Goal: Task Accomplishment & Management: Manage account settings

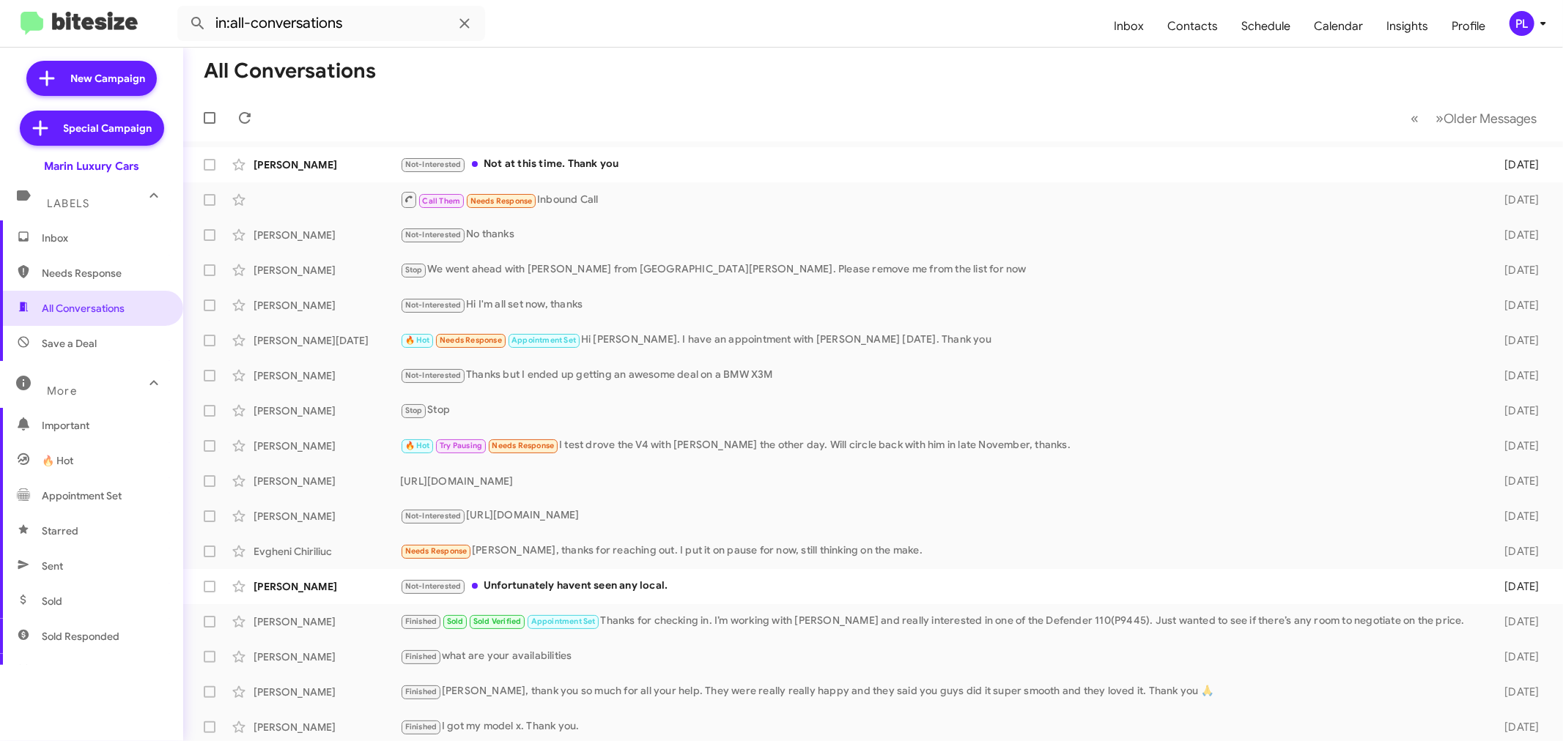
click at [1540, 24] on icon at bounding box center [1543, 24] width 18 height 18
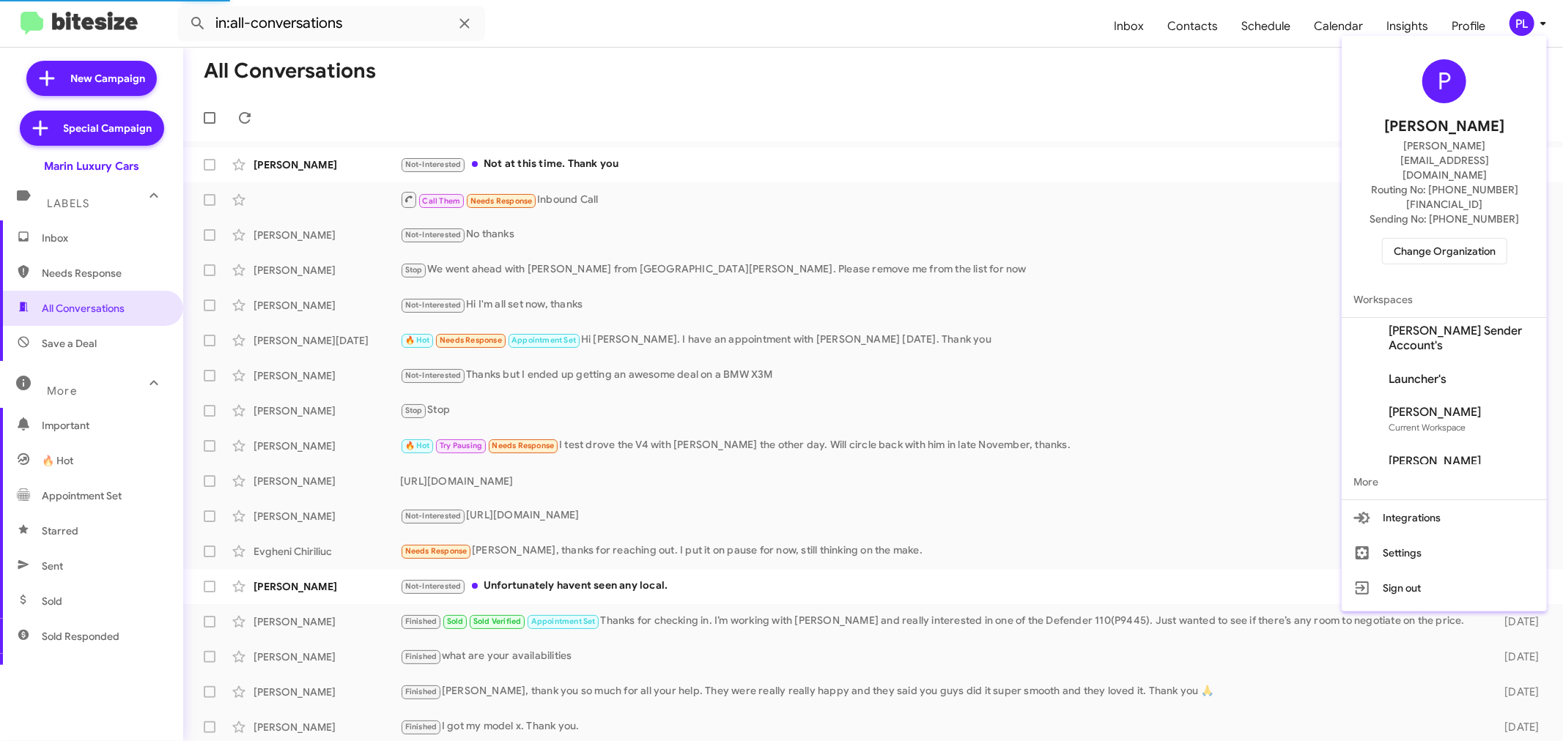
click at [1455, 239] on span "Change Organization" at bounding box center [1445, 251] width 102 height 25
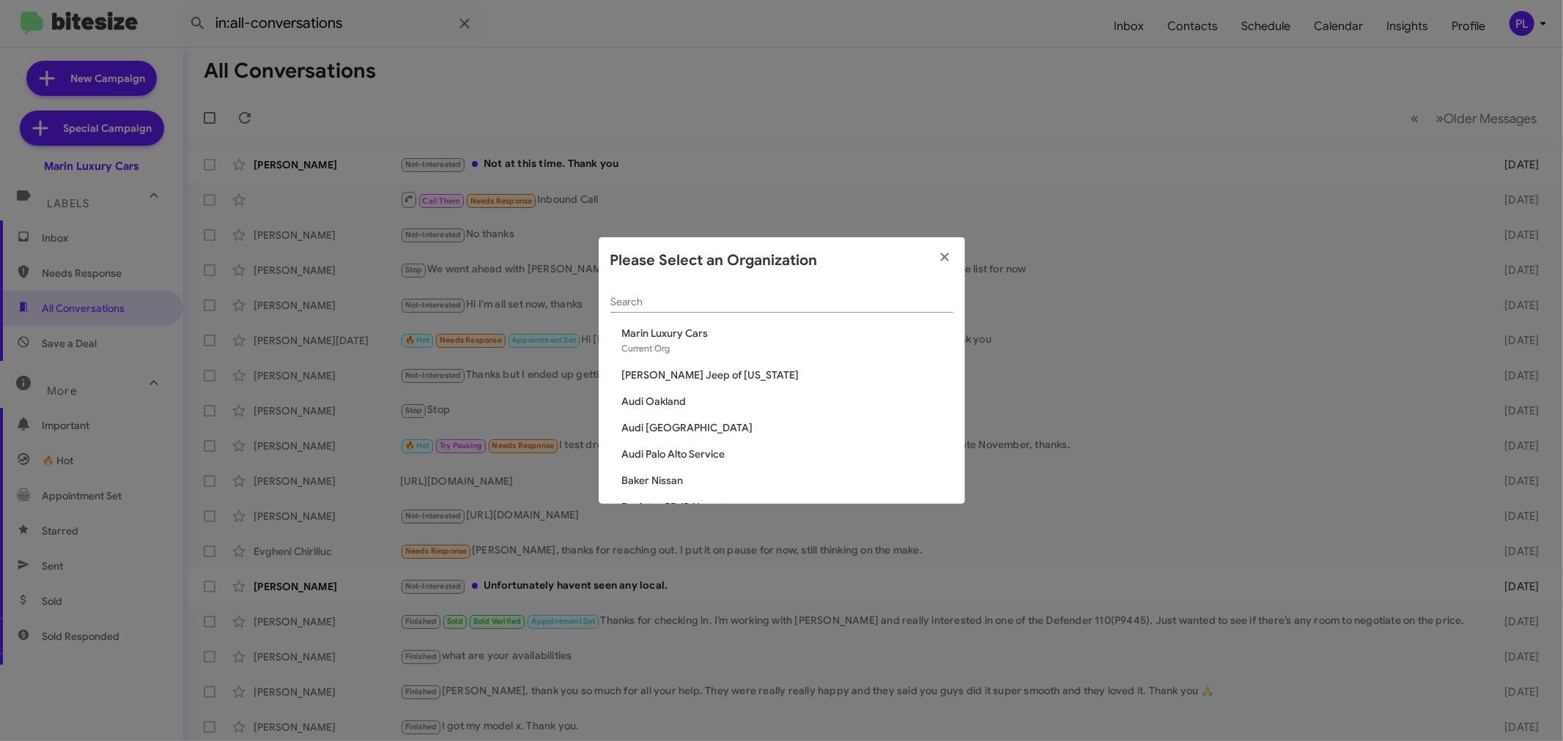
click at [788, 302] on input "Search" at bounding box center [781, 303] width 343 height 12
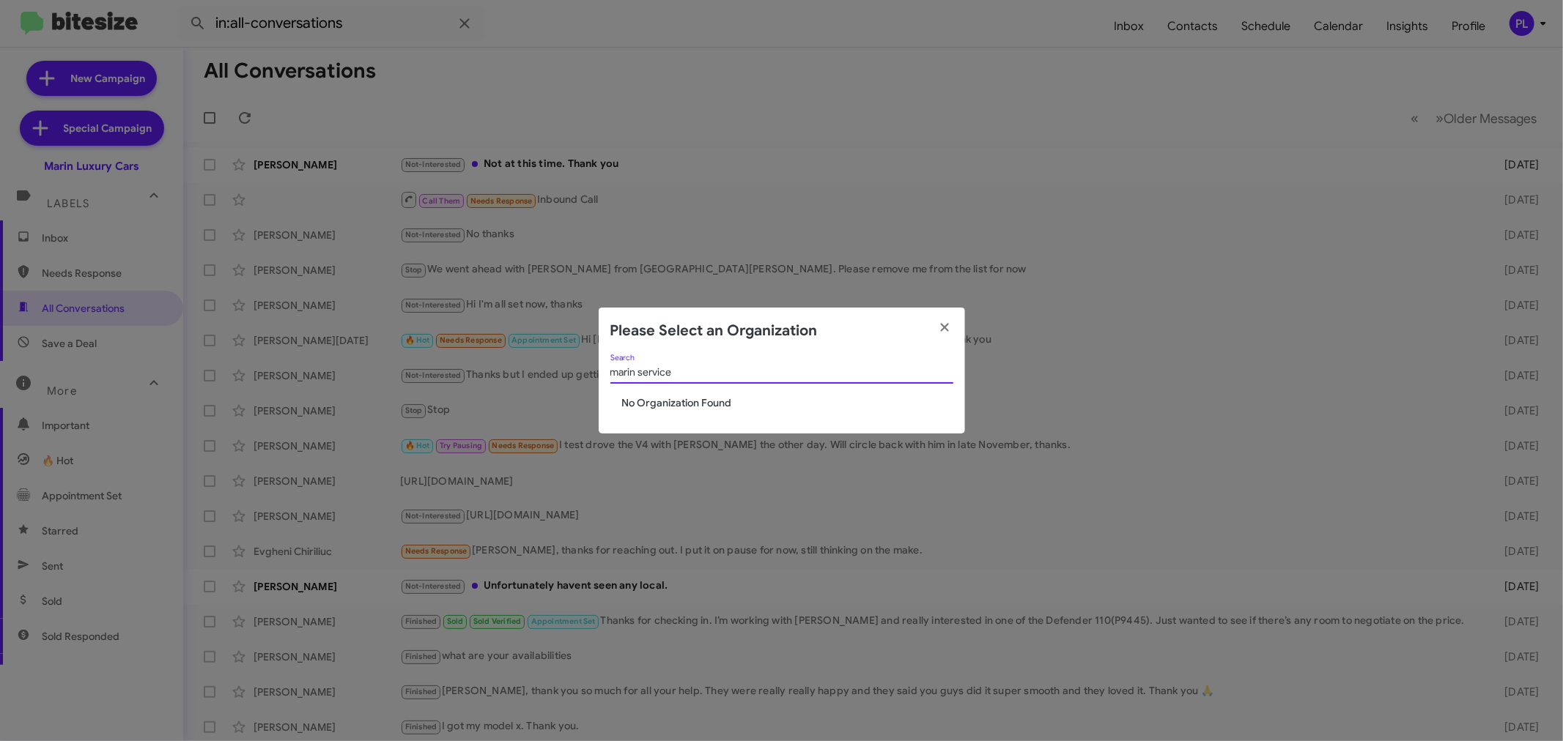
drag, startPoint x: 700, startPoint y: 371, endPoint x: 508, endPoint y: 377, distance: 192.8
click at [508, 377] on modal-container "Please Select an Organization marin service Search No Organization Found" at bounding box center [781, 370] width 1563 height 741
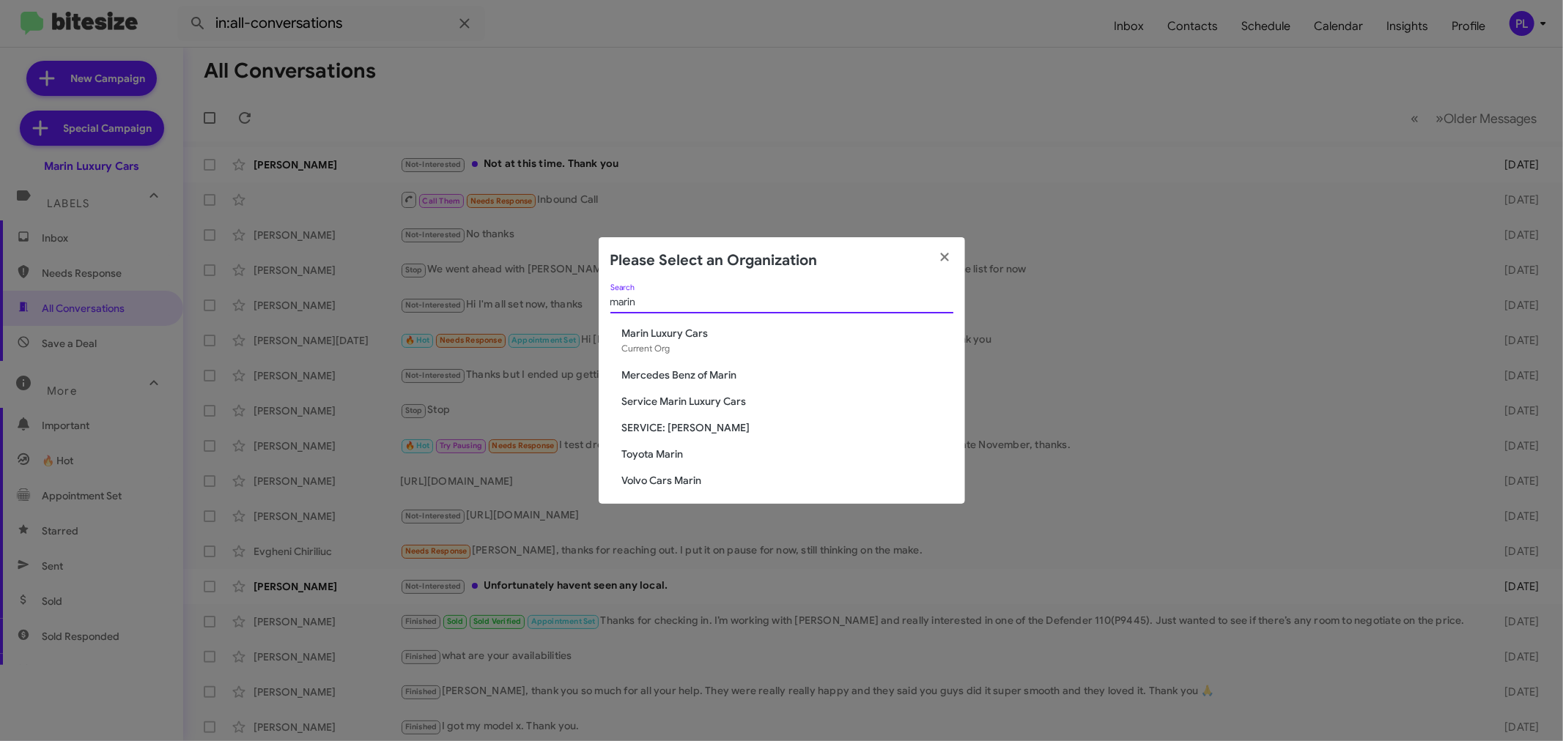
type input "marin"
click at [676, 394] on span "Service Marin Luxury Cars" at bounding box center [787, 401] width 331 height 15
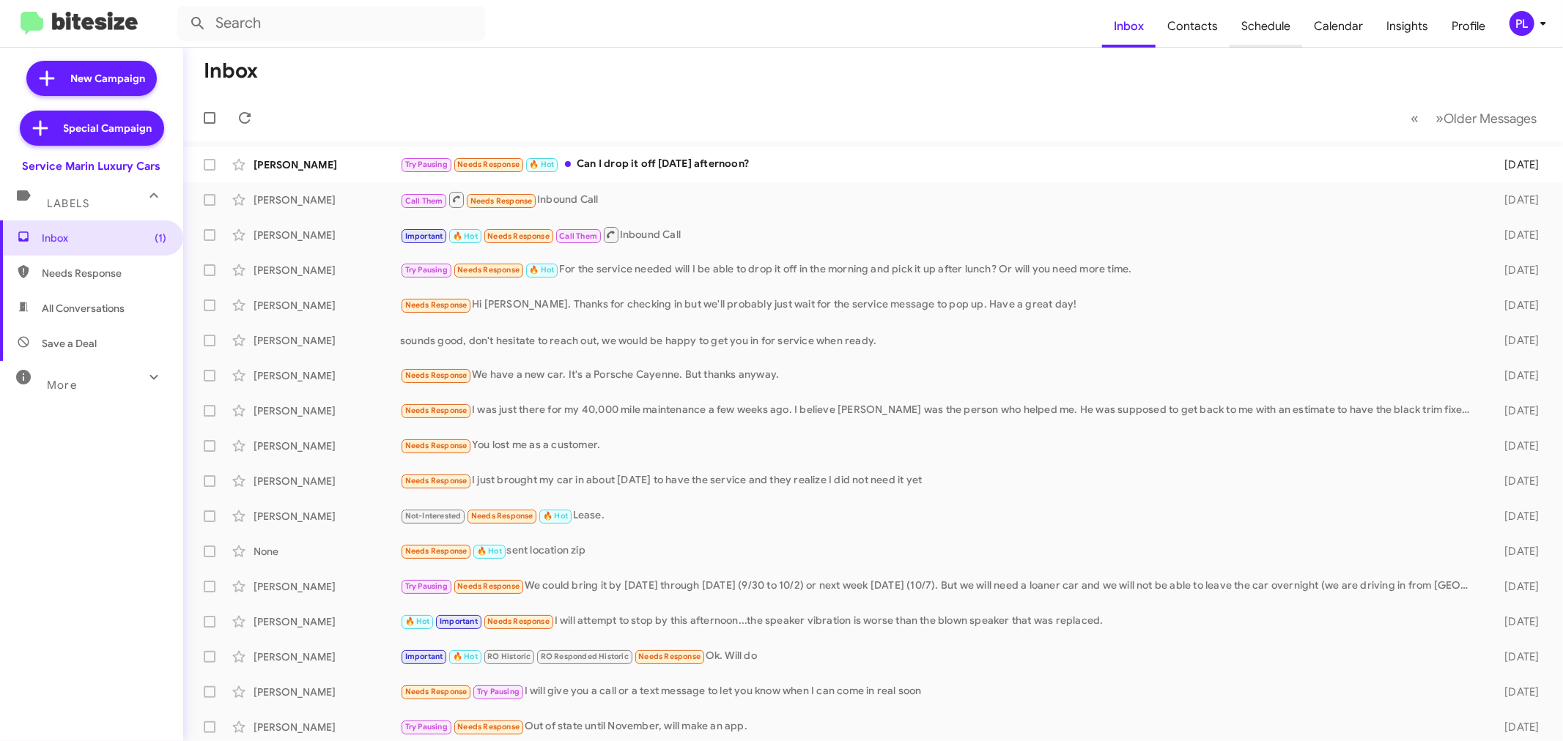
click at [1279, 22] on span "Schedule" at bounding box center [1265, 26] width 73 height 42
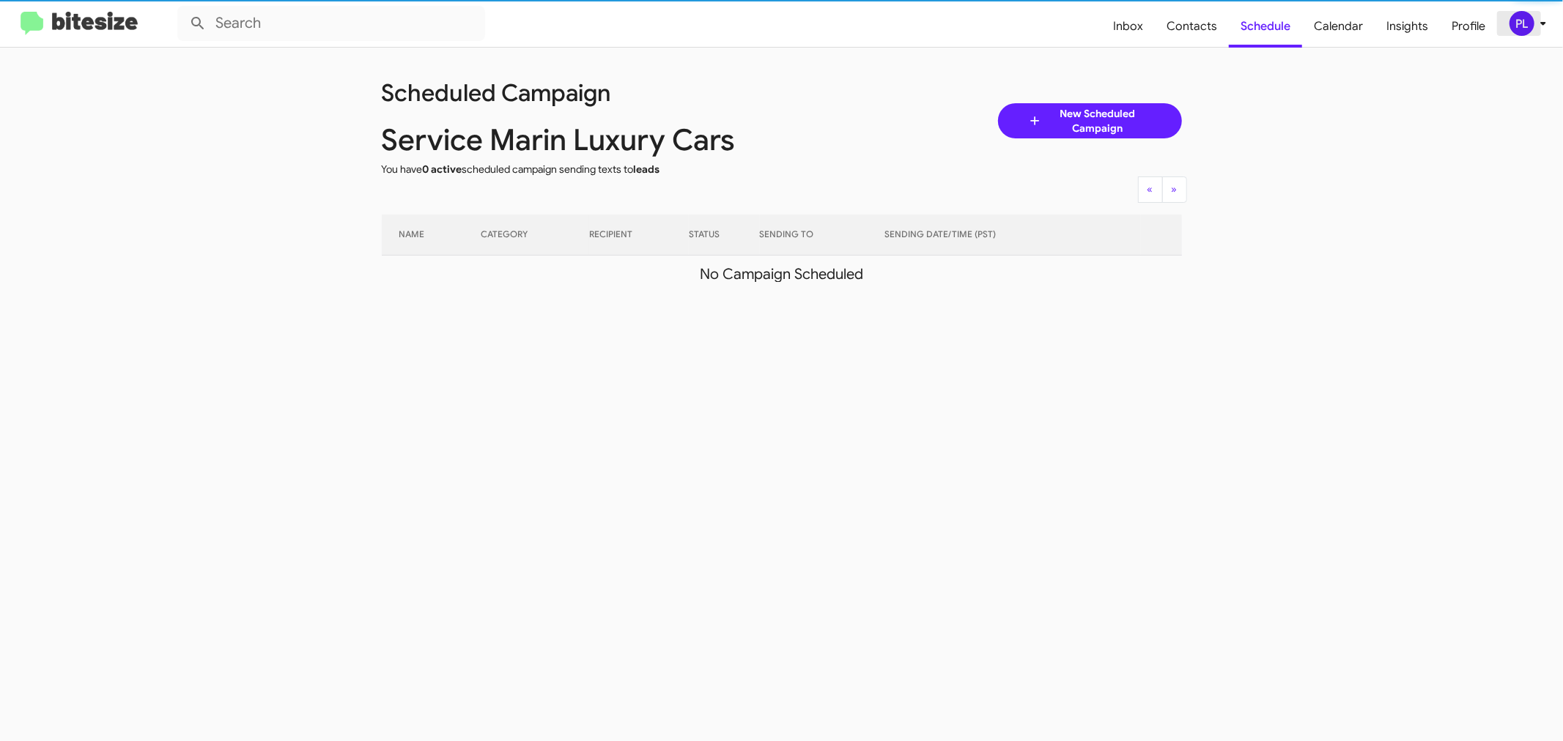
click at [1537, 22] on icon at bounding box center [1543, 24] width 18 height 18
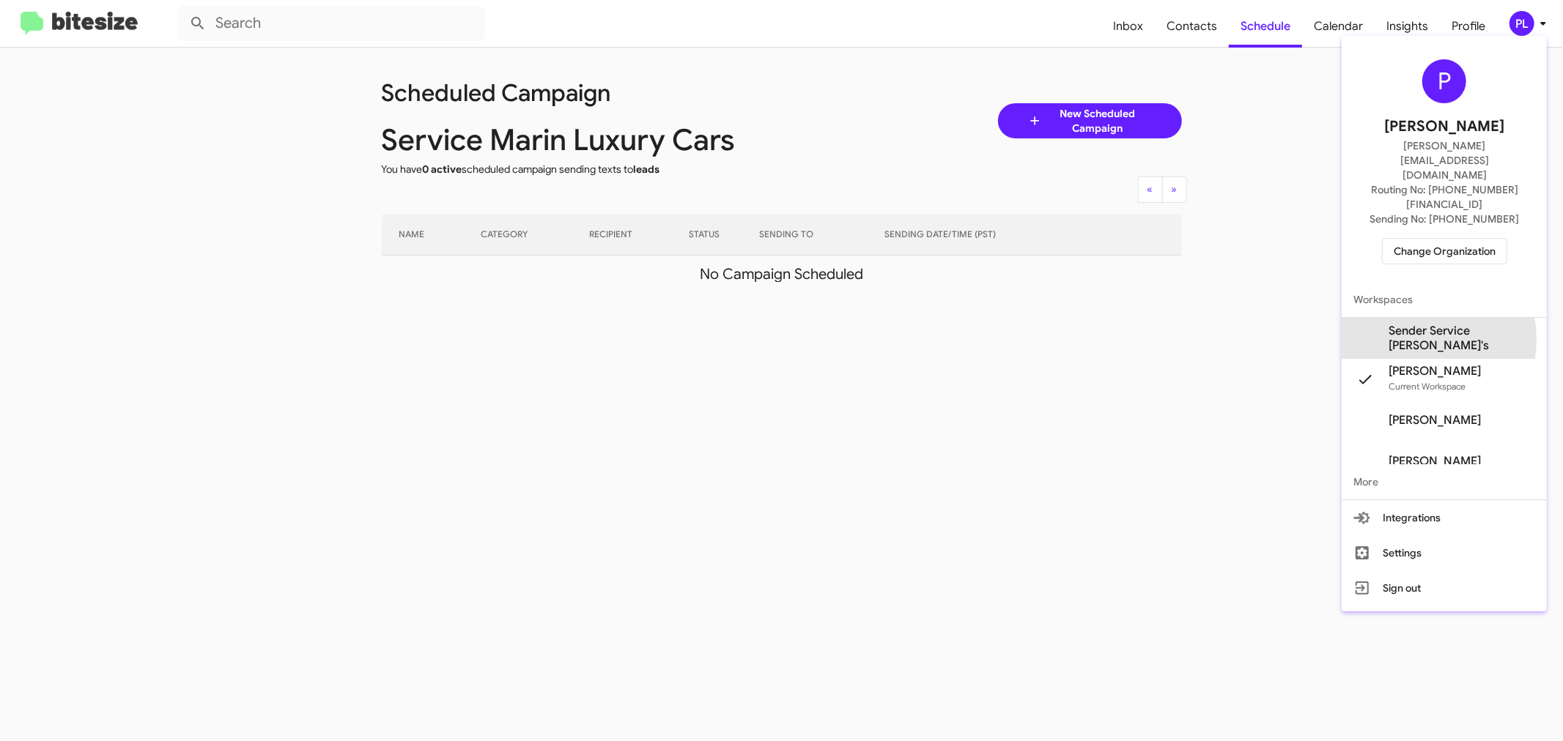
click at [1419, 324] on span "Sender Service Marin Luxury's" at bounding box center [1461, 338] width 147 height 29
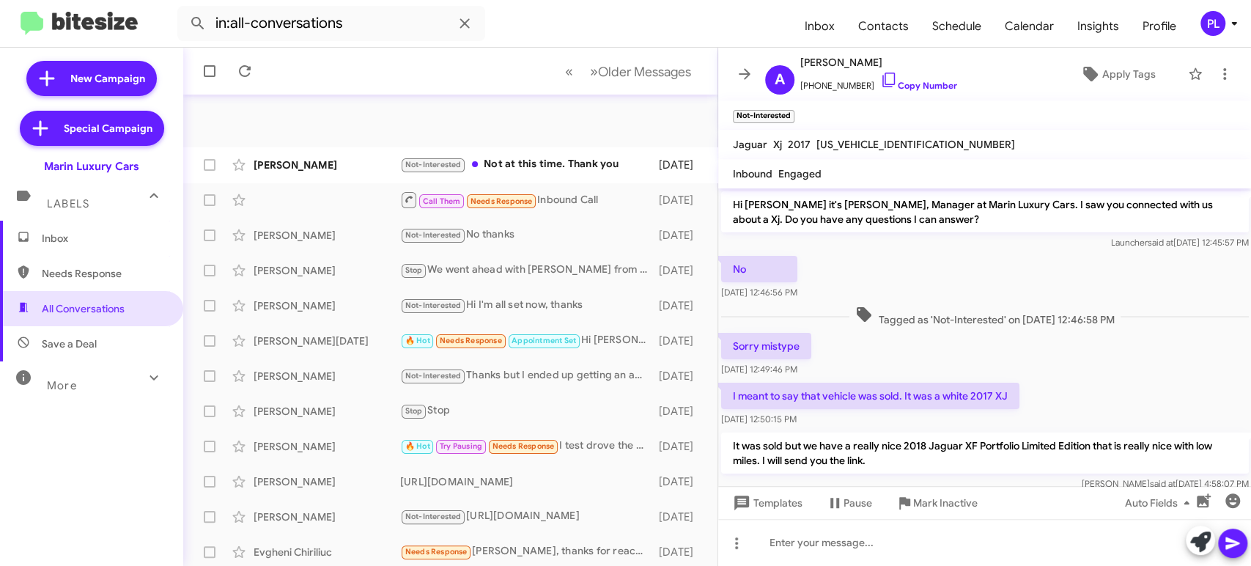
scroll to position [69, 0]
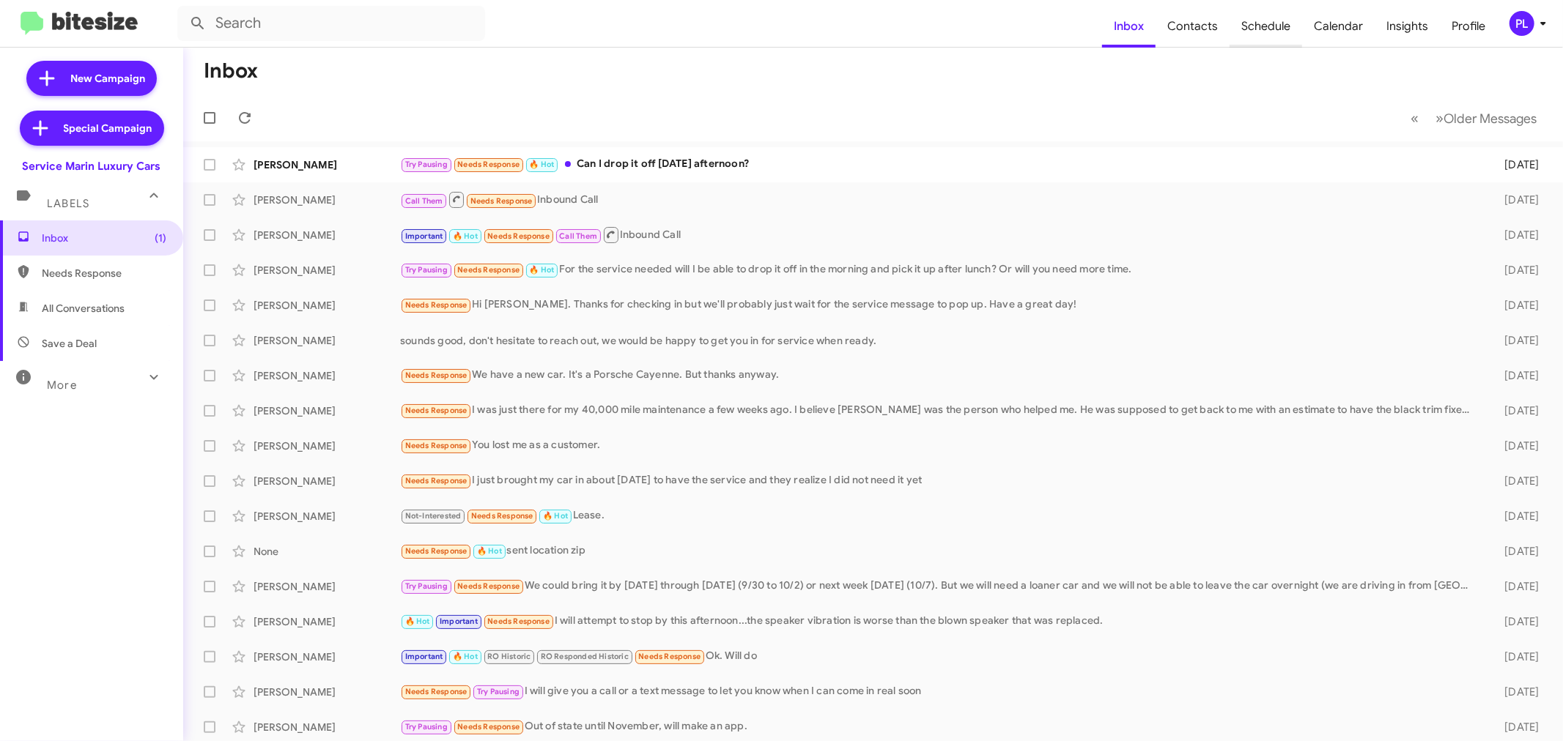
click at [1270, 32] on span "Schedule" at bounding box center [1265, 26] width 73 height 42
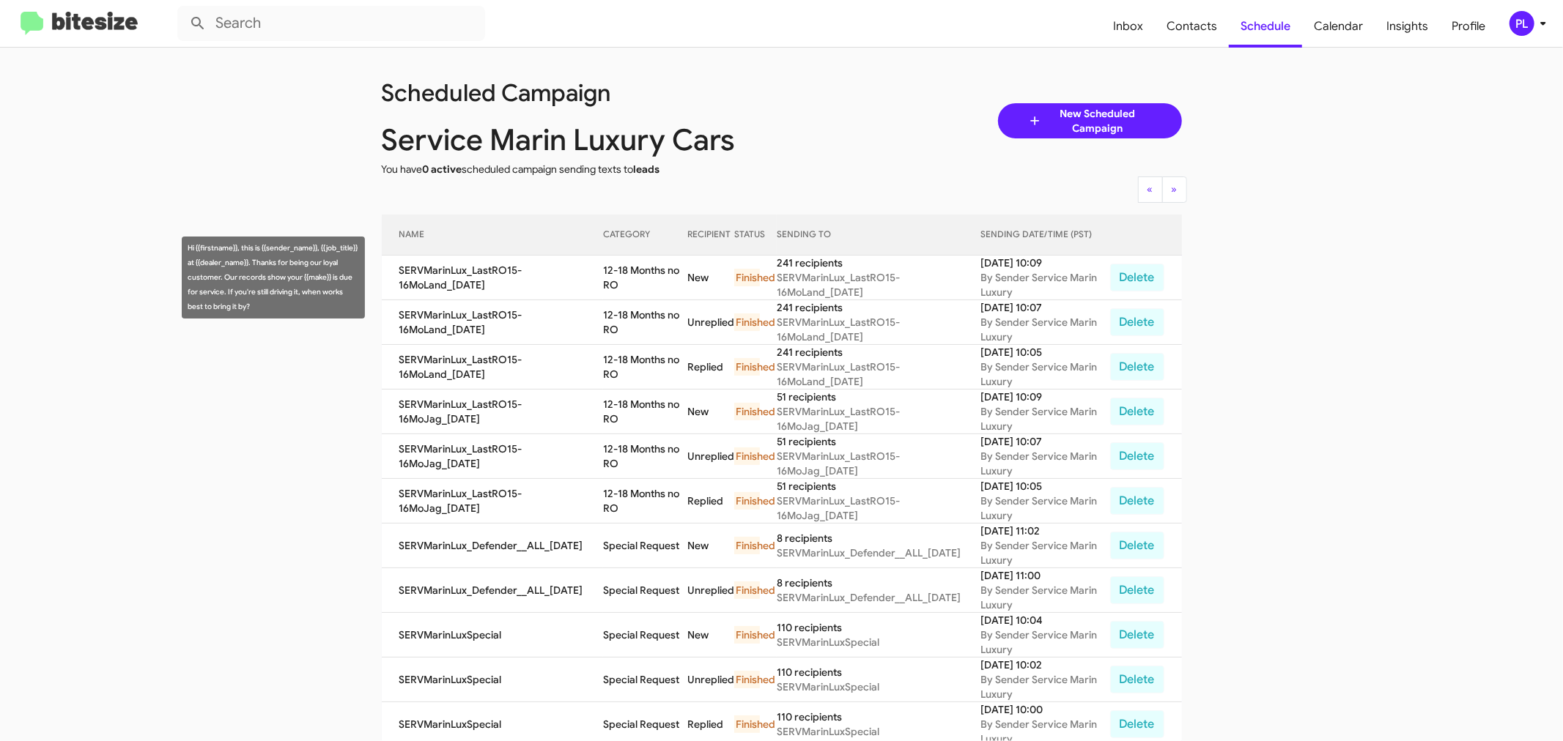
drag, startPoint x: 599, startPoint y: 265, endPoint x: 671, endPoint y: 281, distance: 73.4
click at [671, 281] on tr "SERVMarinLux_LastRO15-16MoLand_09-30-25 12-18 Months no RO New Finished 241 rec…" at bounding box center [782, 278] width 800 height 45
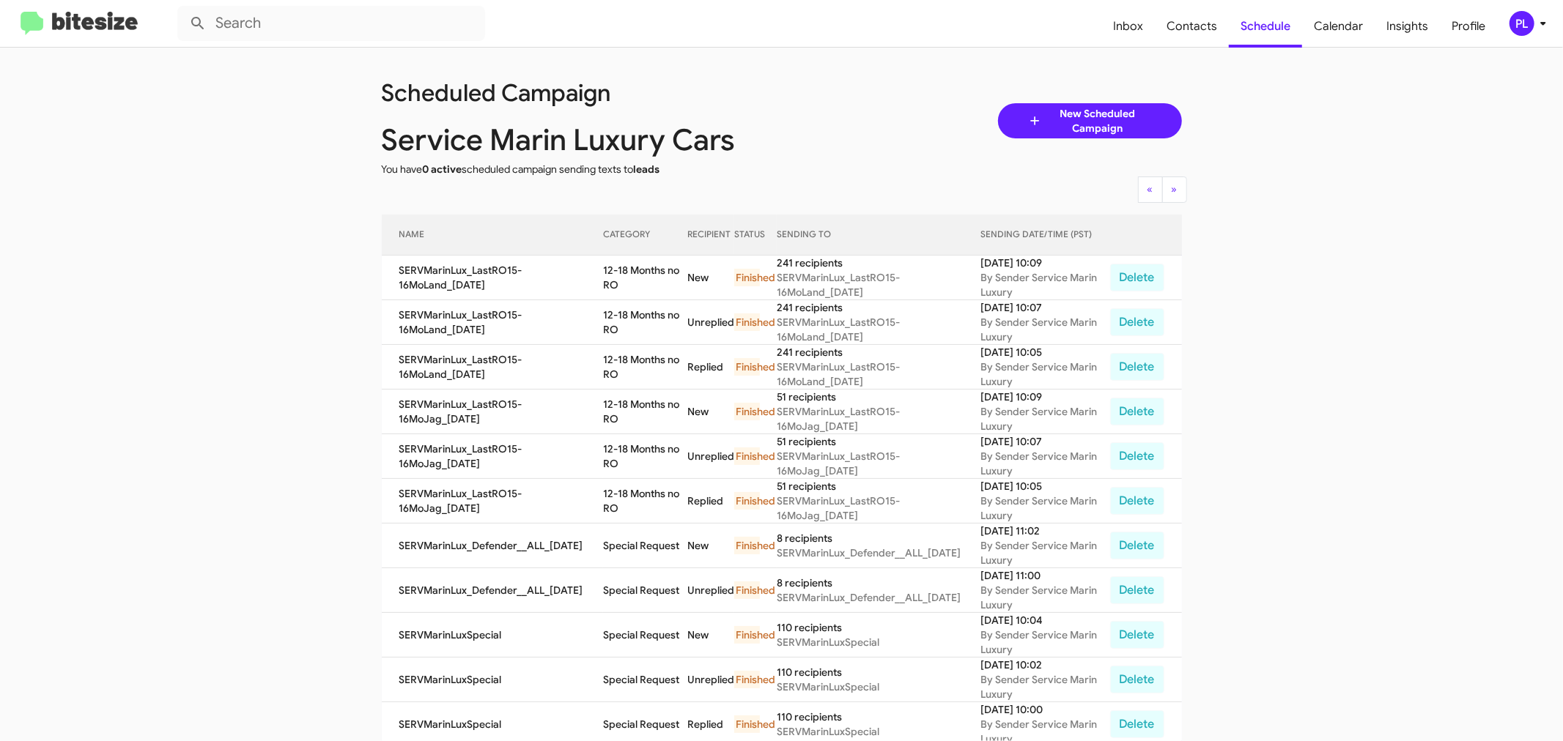
click at [1337, 319] on app-scheduler "Scheduled Campaign Service Marin Luxury Cars You have 0 active scheduled campai…" at bounding box center [781, 608] width 1563 height 1120
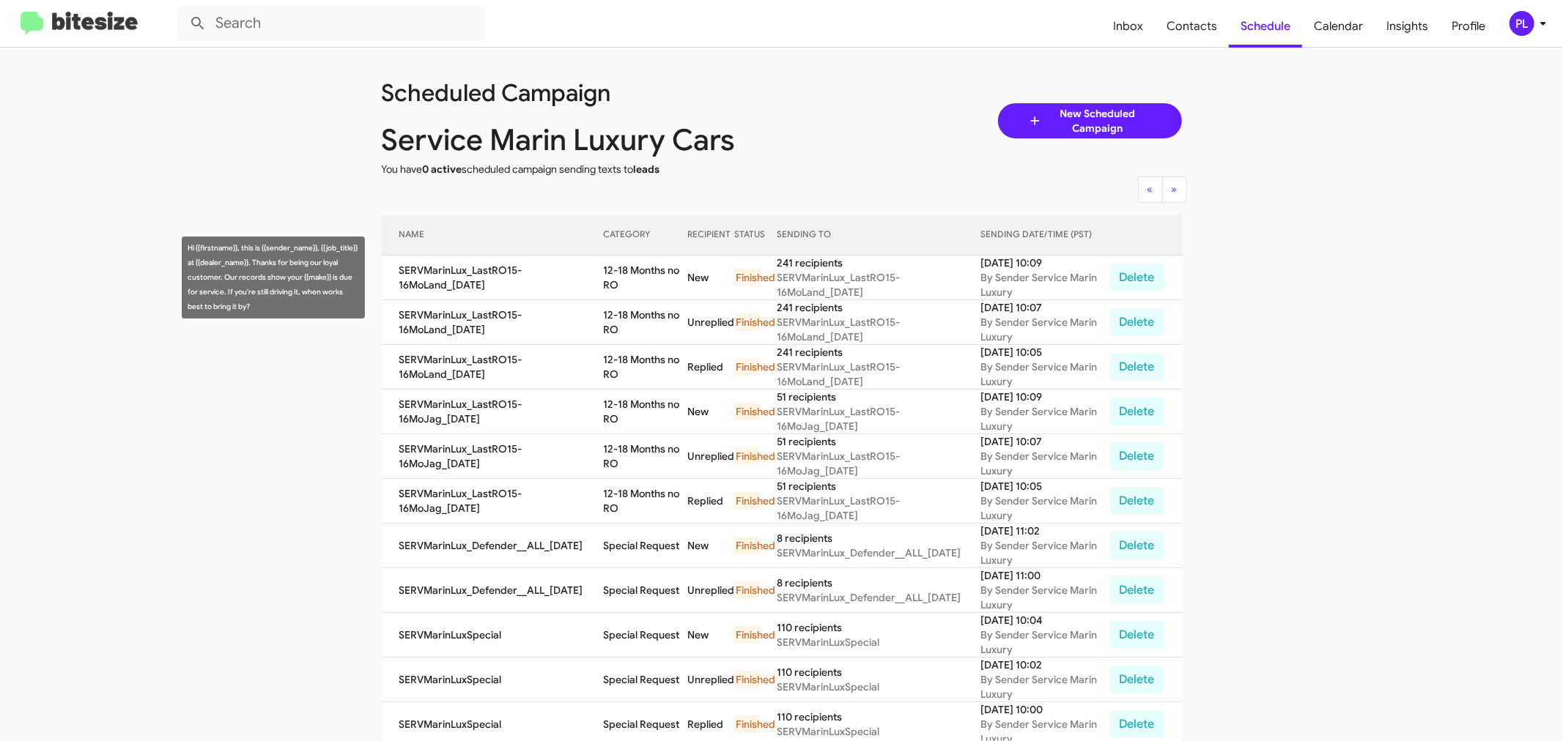
drag, startPoint x: 979, startPoint y: 260, endPoint x: 1073, endPoint y: 267, distance: 94.0
click at [1073, 267] on tr "SERVMarinLux_LastRO15-16MoLand_09-30-25 12-18 Months no RO New Finished 241 rec…" at bounding box center [782, 278] width 800 height 45
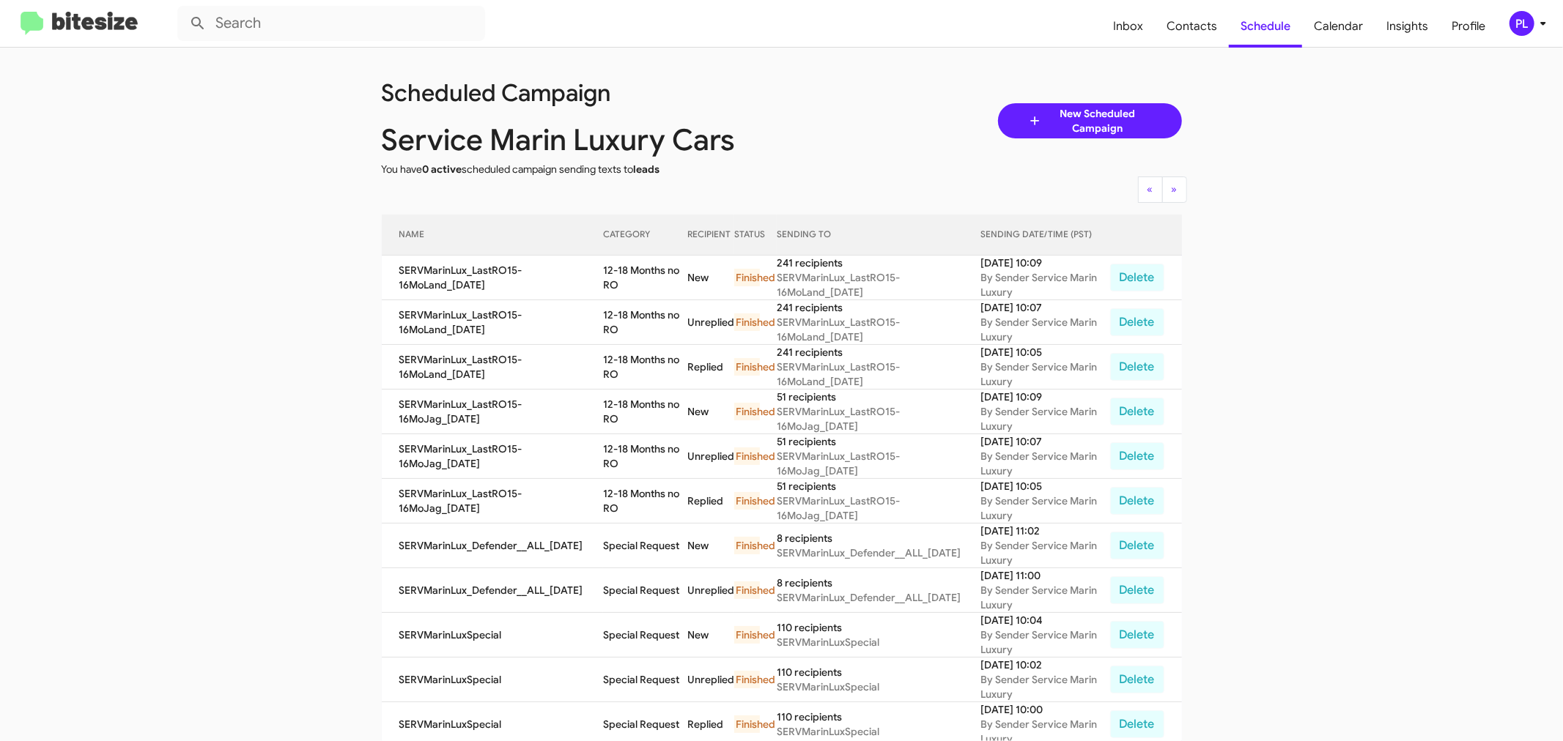
click at [1337, 282] on app-scheduler "Scheduled Campaign Service Marin Luxury Cars You have 0 active scheduled campai…" at bounding box center [781, 608] width 1563 height 1120
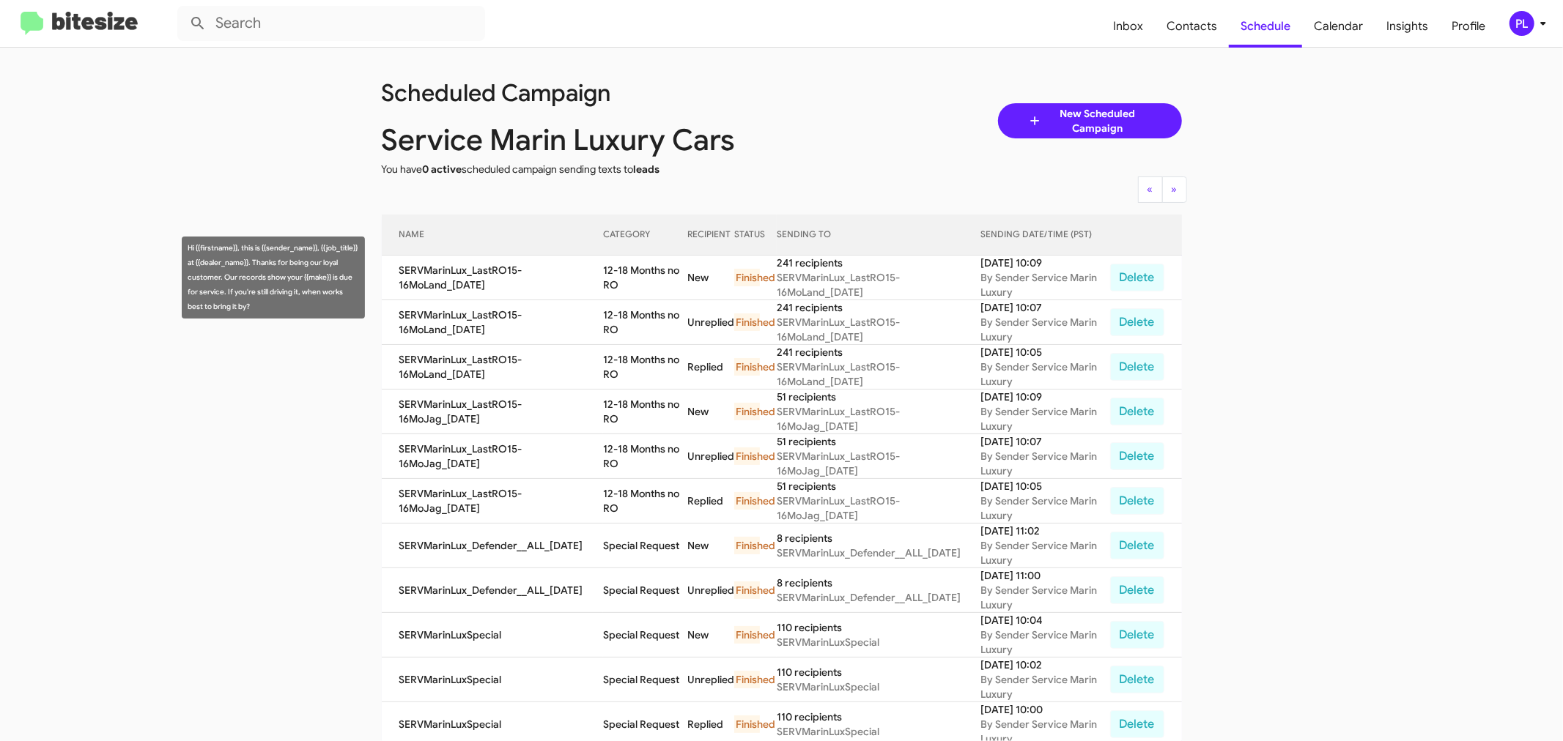
drag, startPoint x: 1077, startPoint y: 259, endPoint x: 982, endPoint y: 265, distance: 95.4
click at [982, 265] on div "Sep 30, 2025 10:09" at bounding box center [1044, 263] width 129 height 15
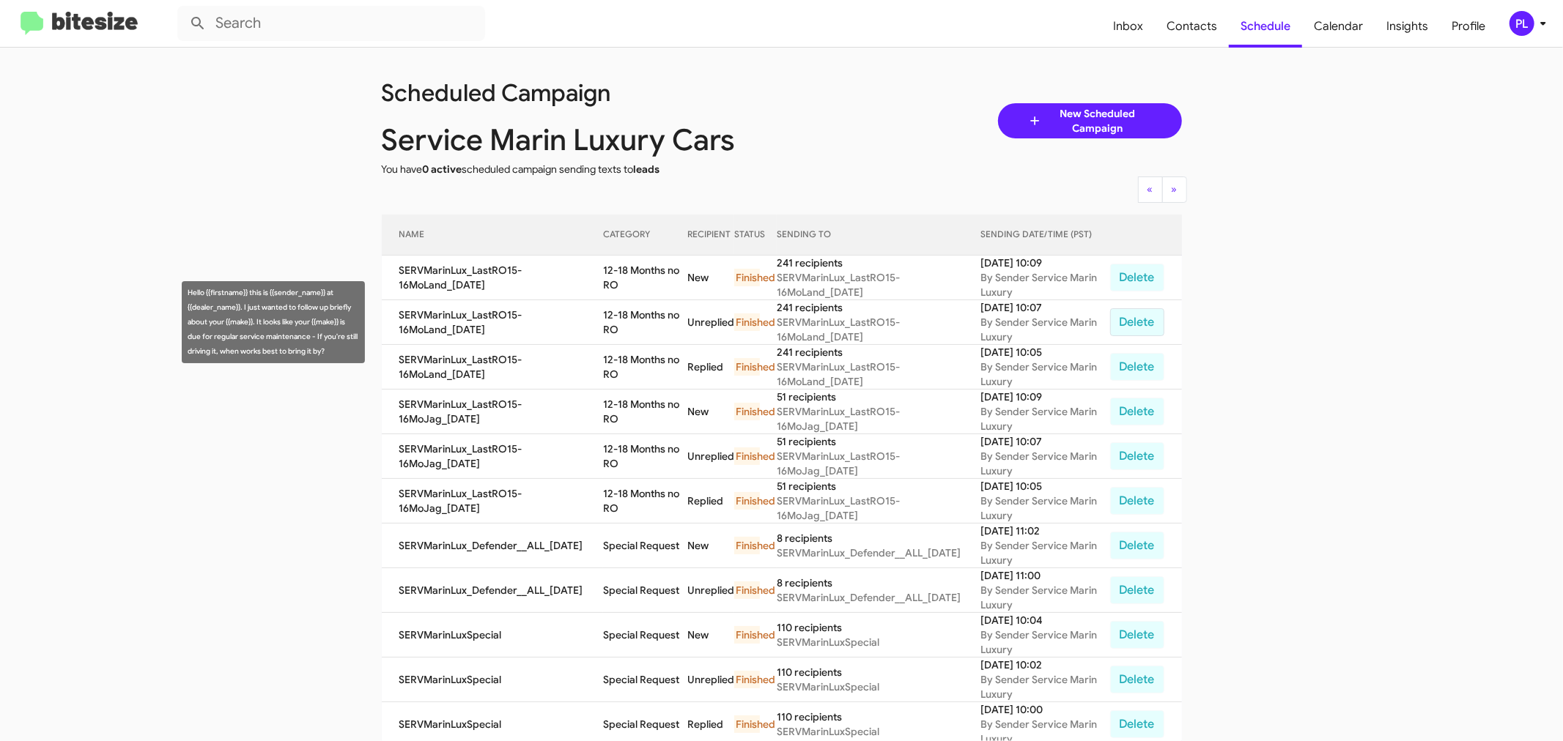
copy div "Sep 30, 2025 10:09"
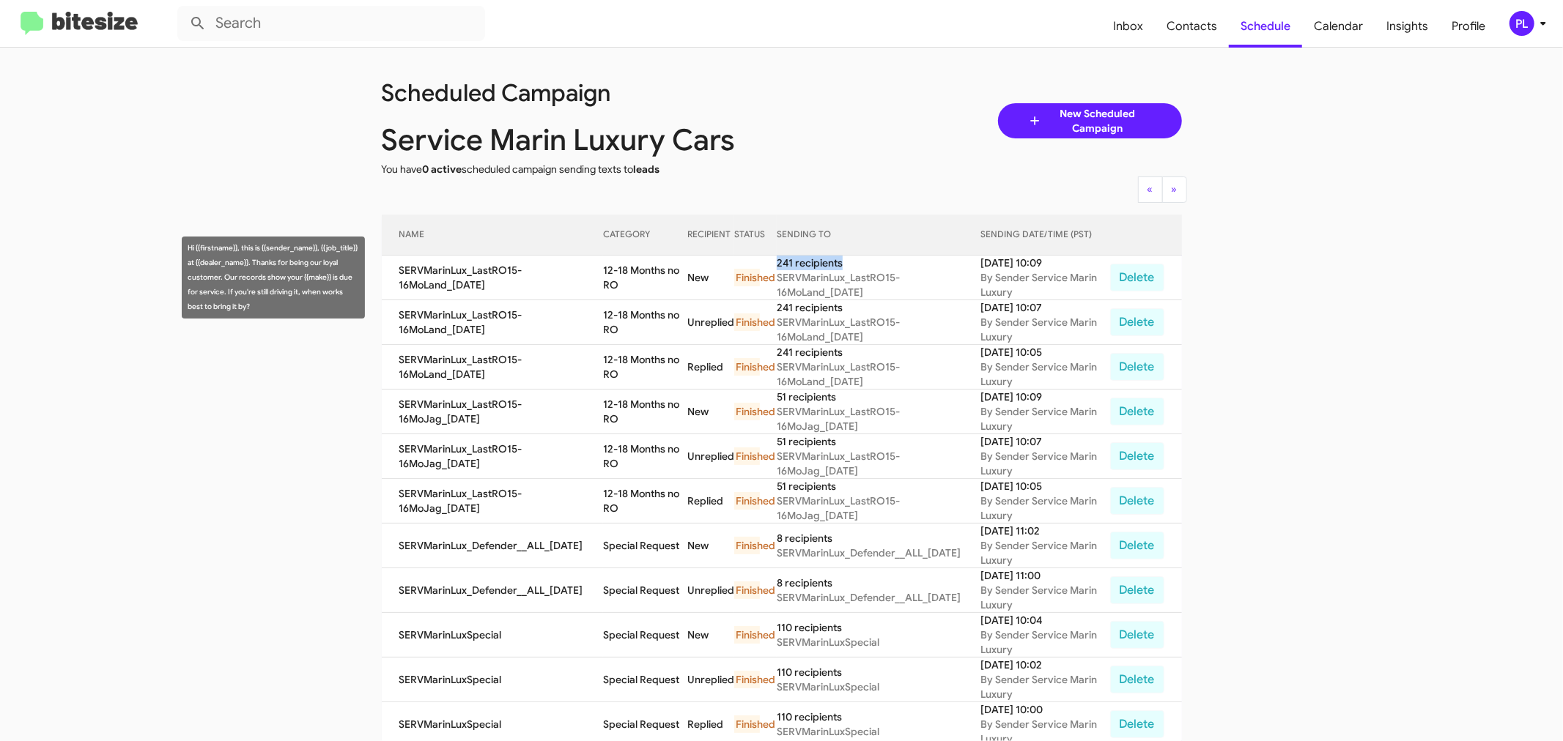
drag, startPoint x: 837, startPoint y: 262, endPoint x: 766, endPoint y: 265, distance: 71.1
click at [766, 265] on tr "SERVMarinLux_LastRO15-16MoLand_09-30-25 12-18 Months no RO New Finished 241 rec…" at bounding box center [782, 278] width 800 height 45
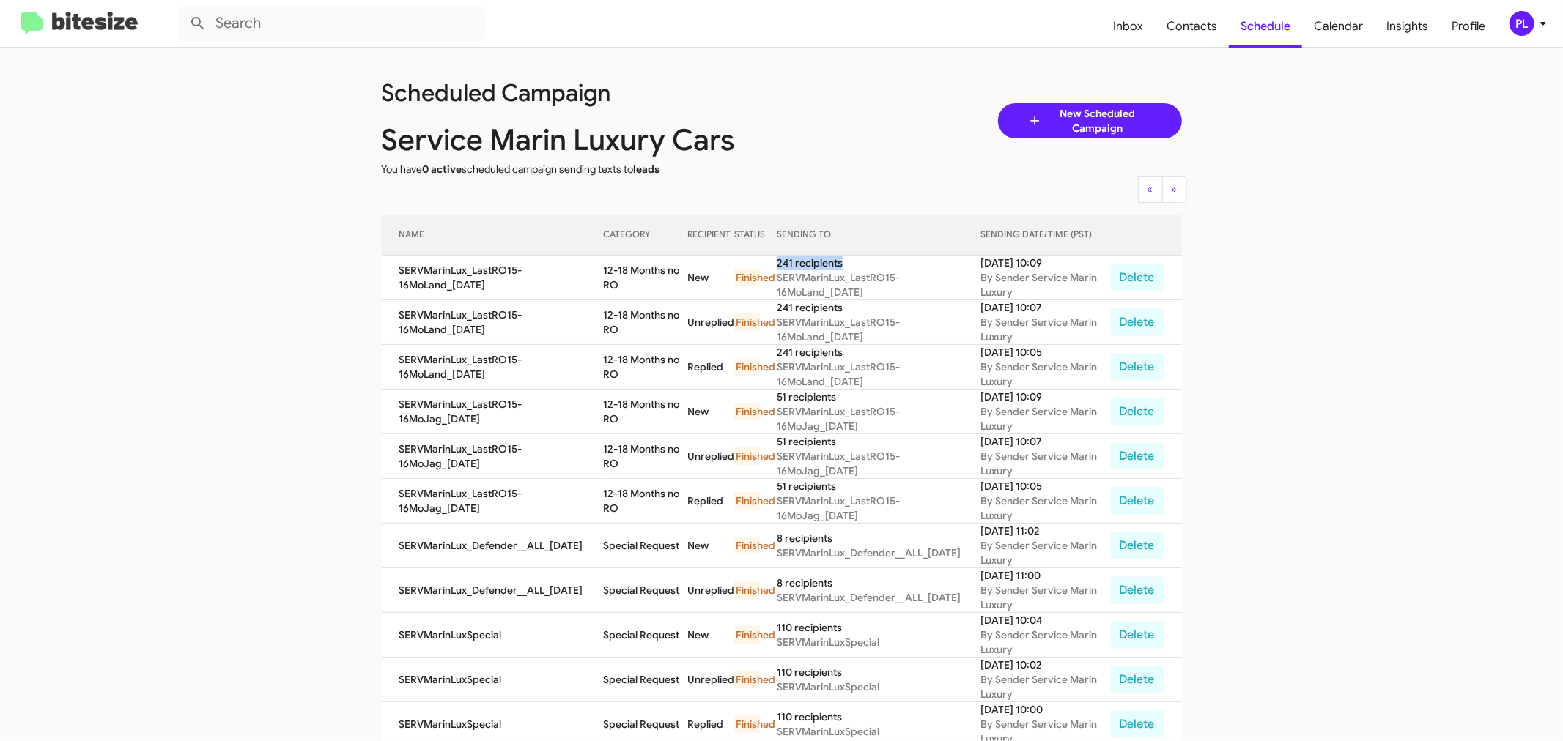
copy tr "d 241 recipients"
click at [1394, 305] on app-scheduler "Scheduled Campaign Service Marin Luxury Cars You have 0 active scheduled campai…" at bounding box center [781, 608] width 1563 height 1120
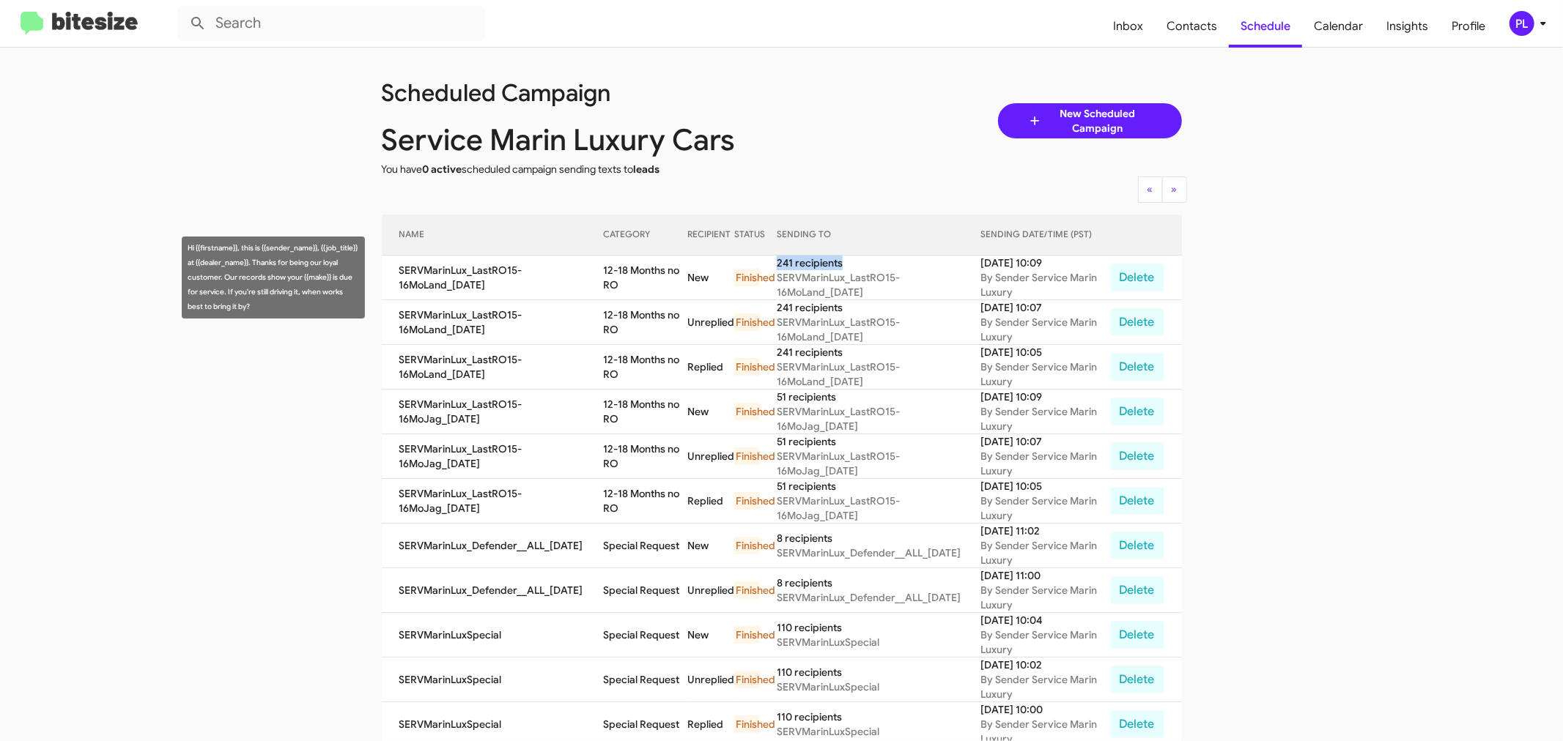
drag, startPoint x: 845, startPoint y: 264, endPoint x: 772, endPoint y: 262, distance: 73.3
click at [777, 262] on div "241 recipients" at bounding box center [879, 263] width 204 height 15
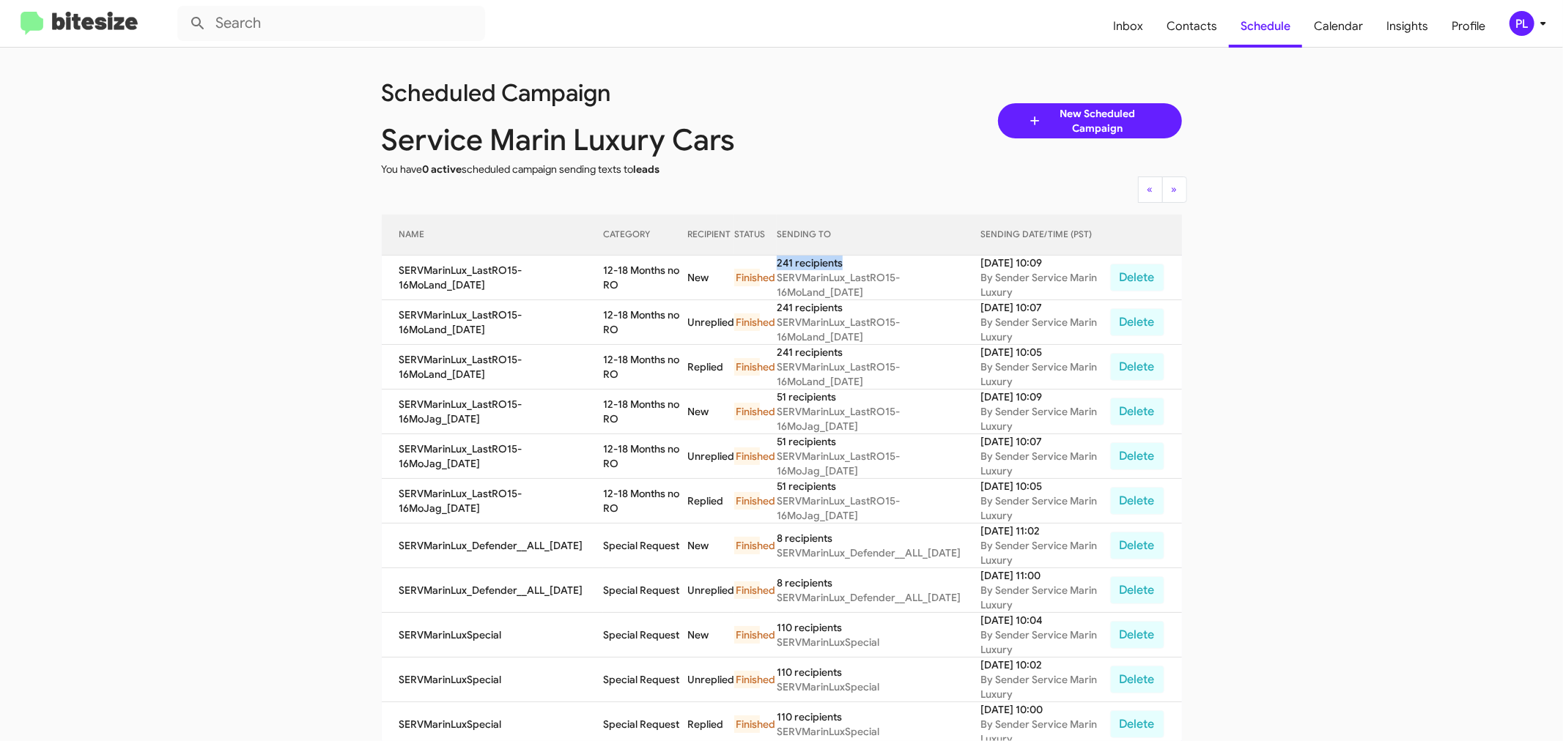
copy div "241 recipients"
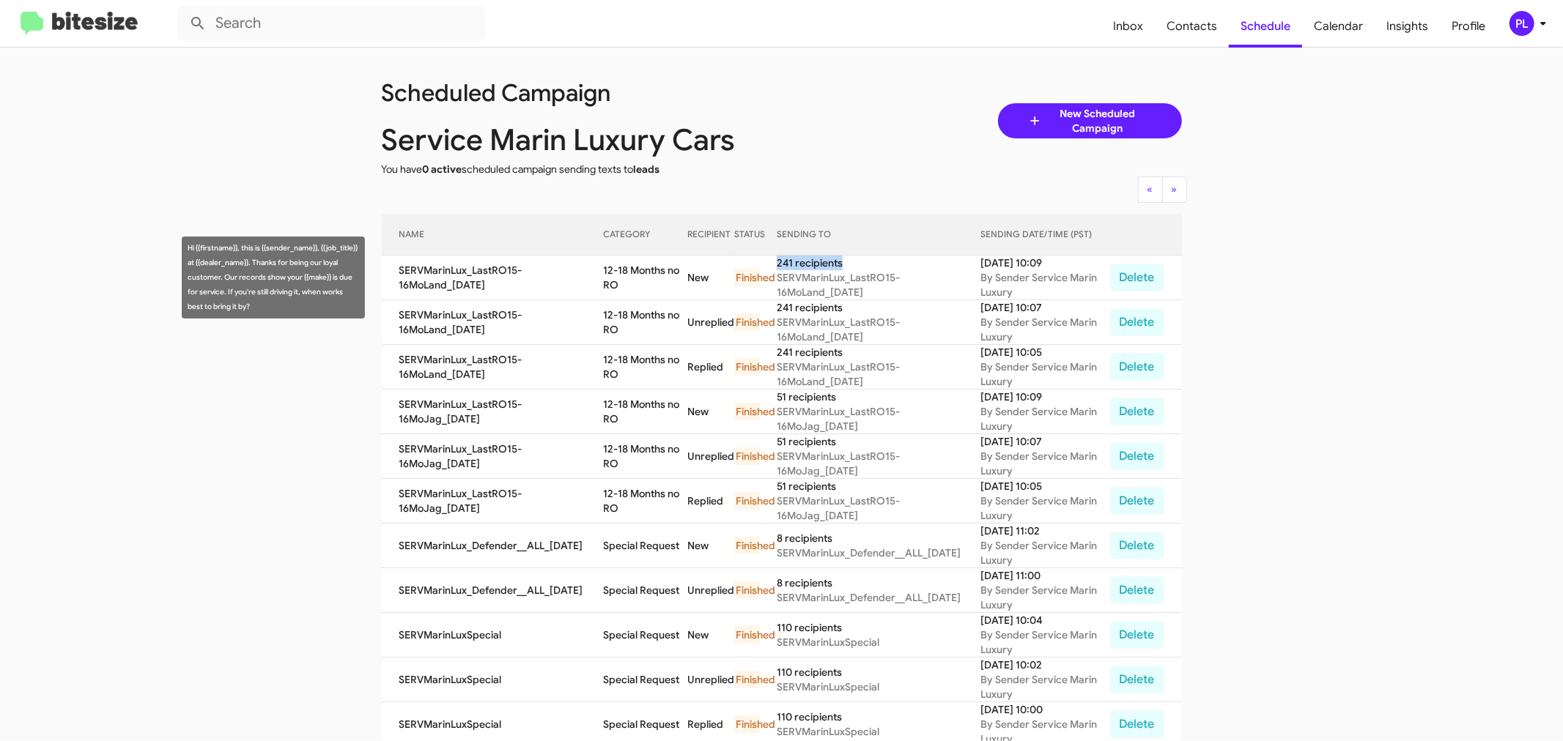
drag, startPoint x: 618, startPoint y: 281, endPoint x: 602, endPoint y: 270, distance: 18.9
click at [603, 270] on td "12-18 Months no RO" at bounding box center [645, 278] width 84 height 45
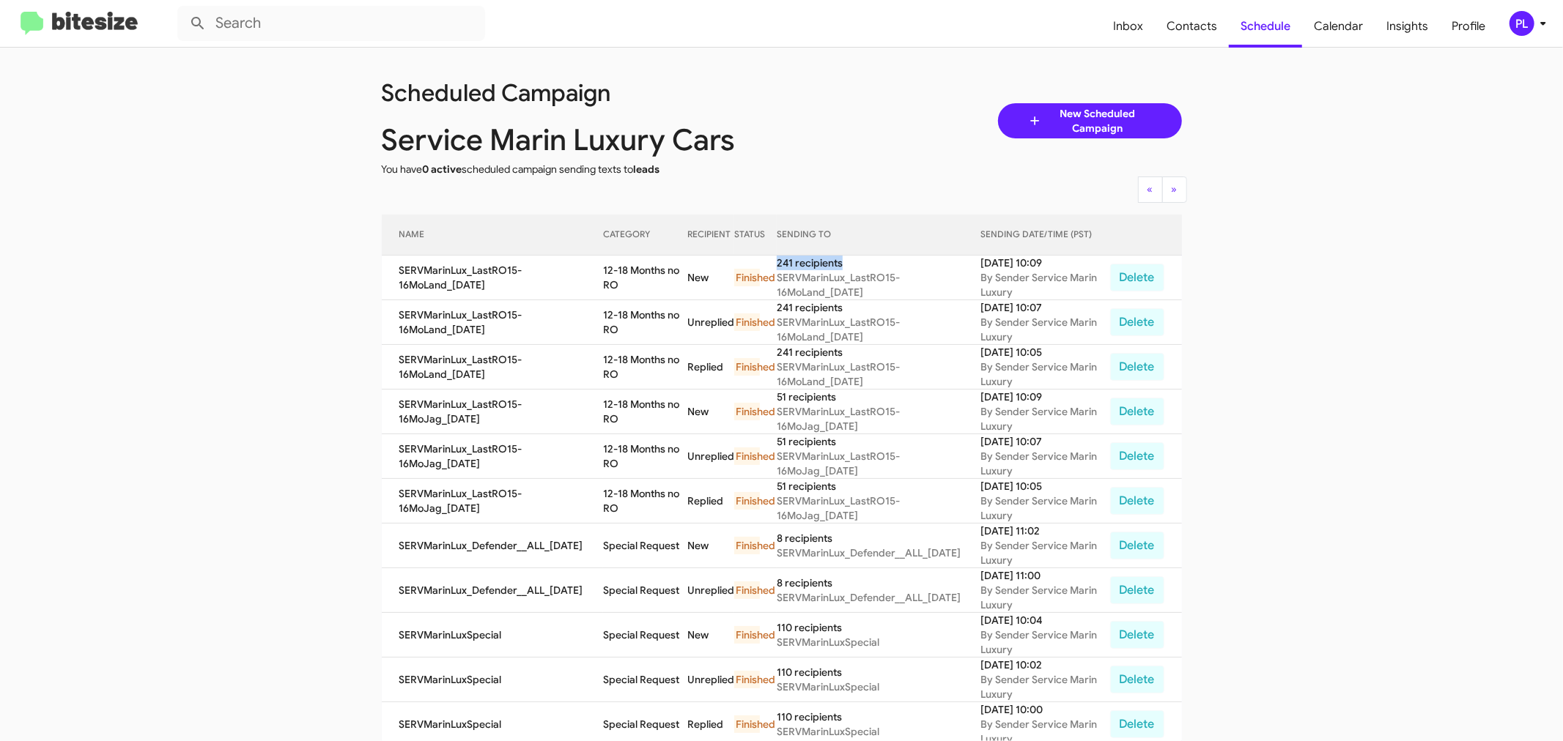
copy td "12-18 Months no RO"
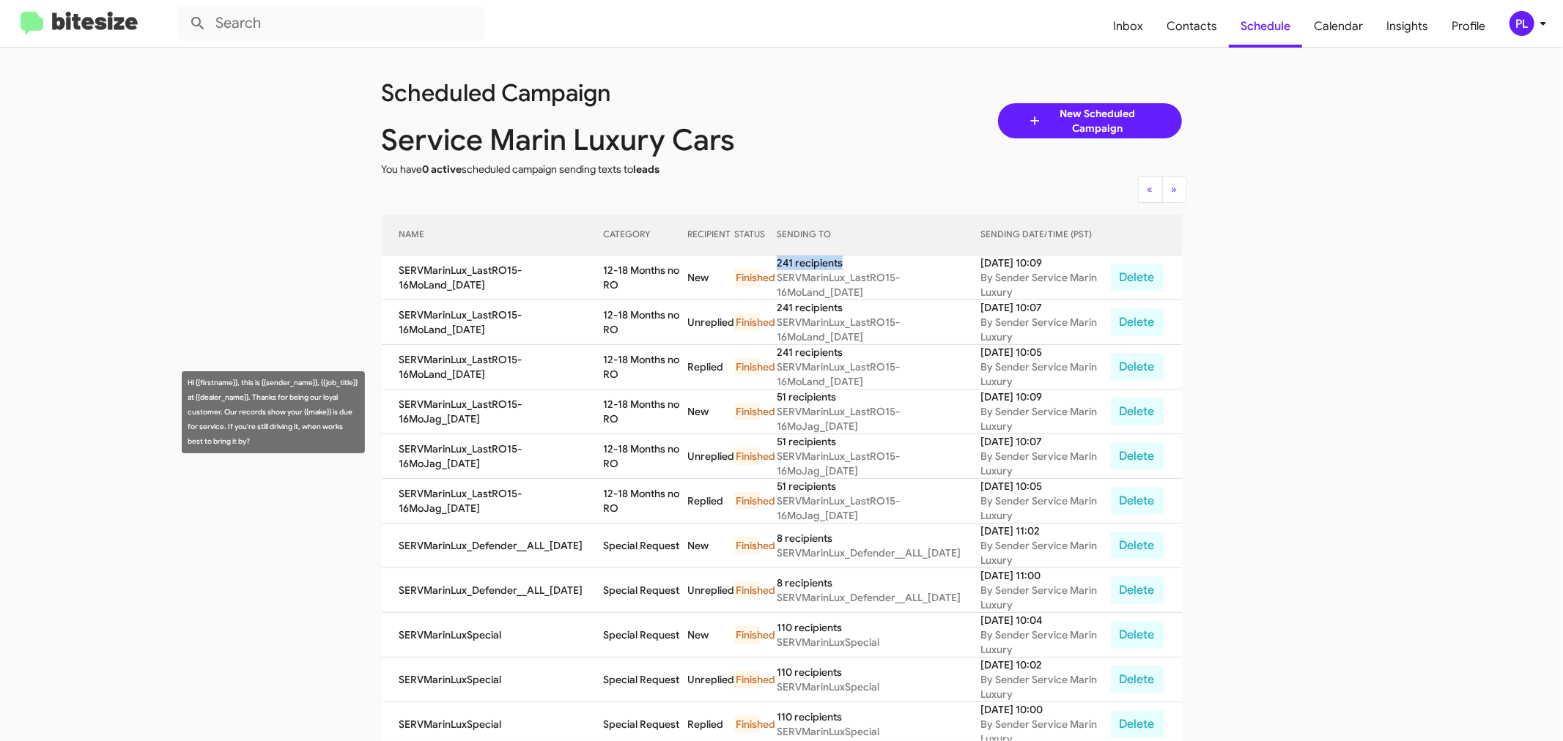
drag, startPoint x: 1072, startPoint y: 398, endPoint x: 982, endPoint y: 398, distance: 90.1
click at [982, 398] on div "Sep 23, 2025 10:09" at bounding box center [1044, 397] width 129 height 15
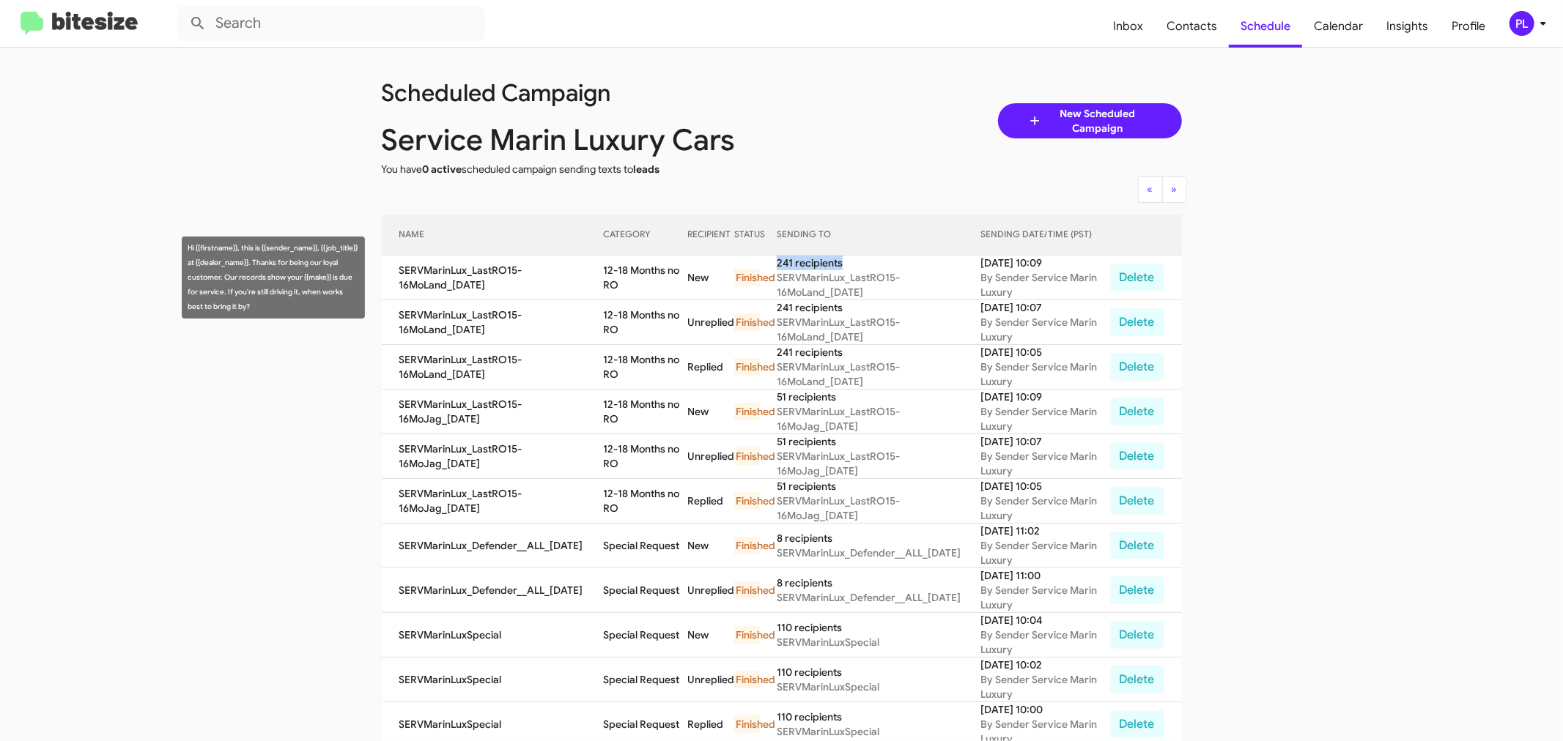
copy div "Sep 23, 2025 10:09"
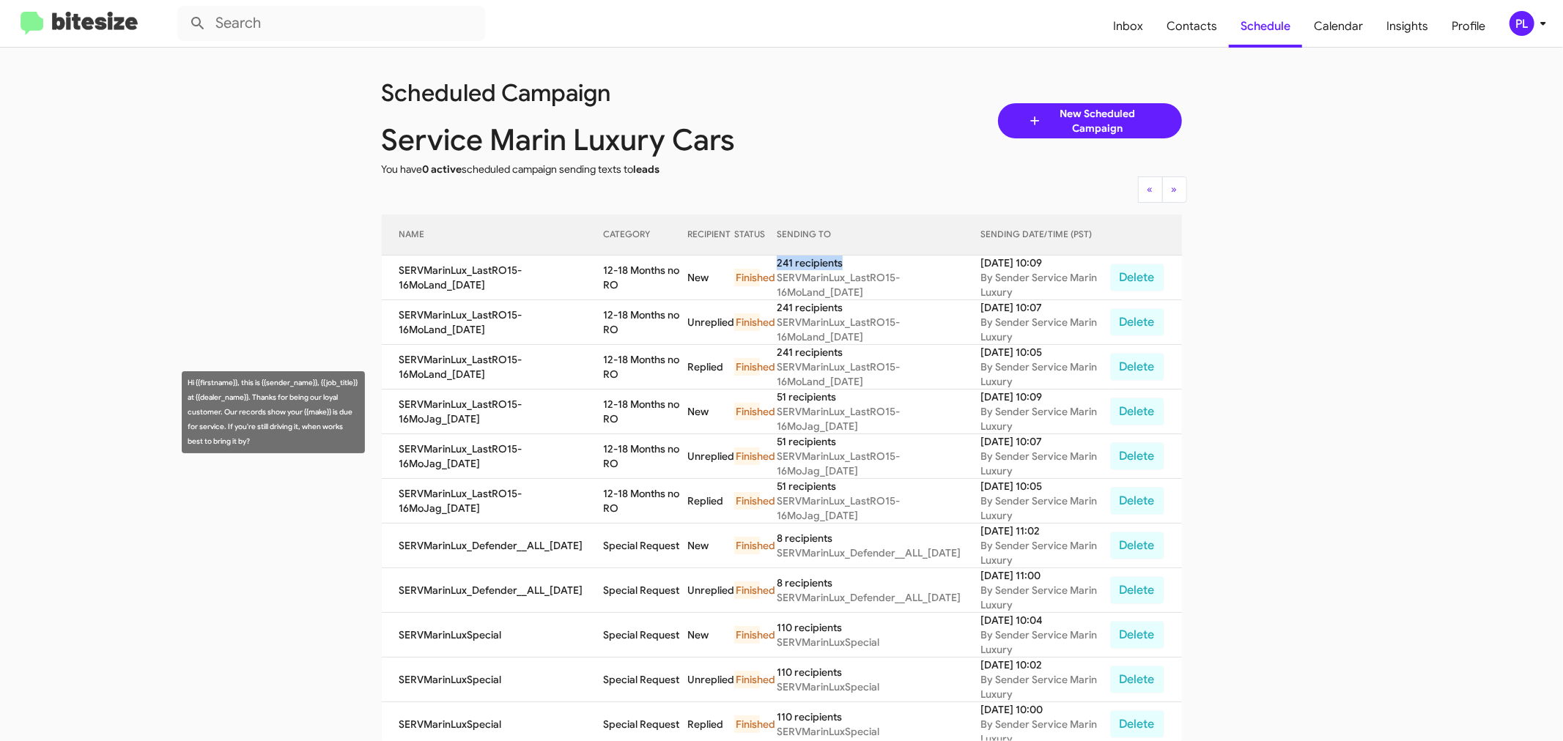
drag, startPoint x: 837, startPoint y: 399, endPoint x: 770, endPoint y: 394, distance: 67.6
click at [770, 394] on tr "SERVMarinLux_LastRO15-16MoJag_09-23-25 12-18 Months no RO New Finished 51 recip…" at bounding box center [782, 412] width 800 height 45
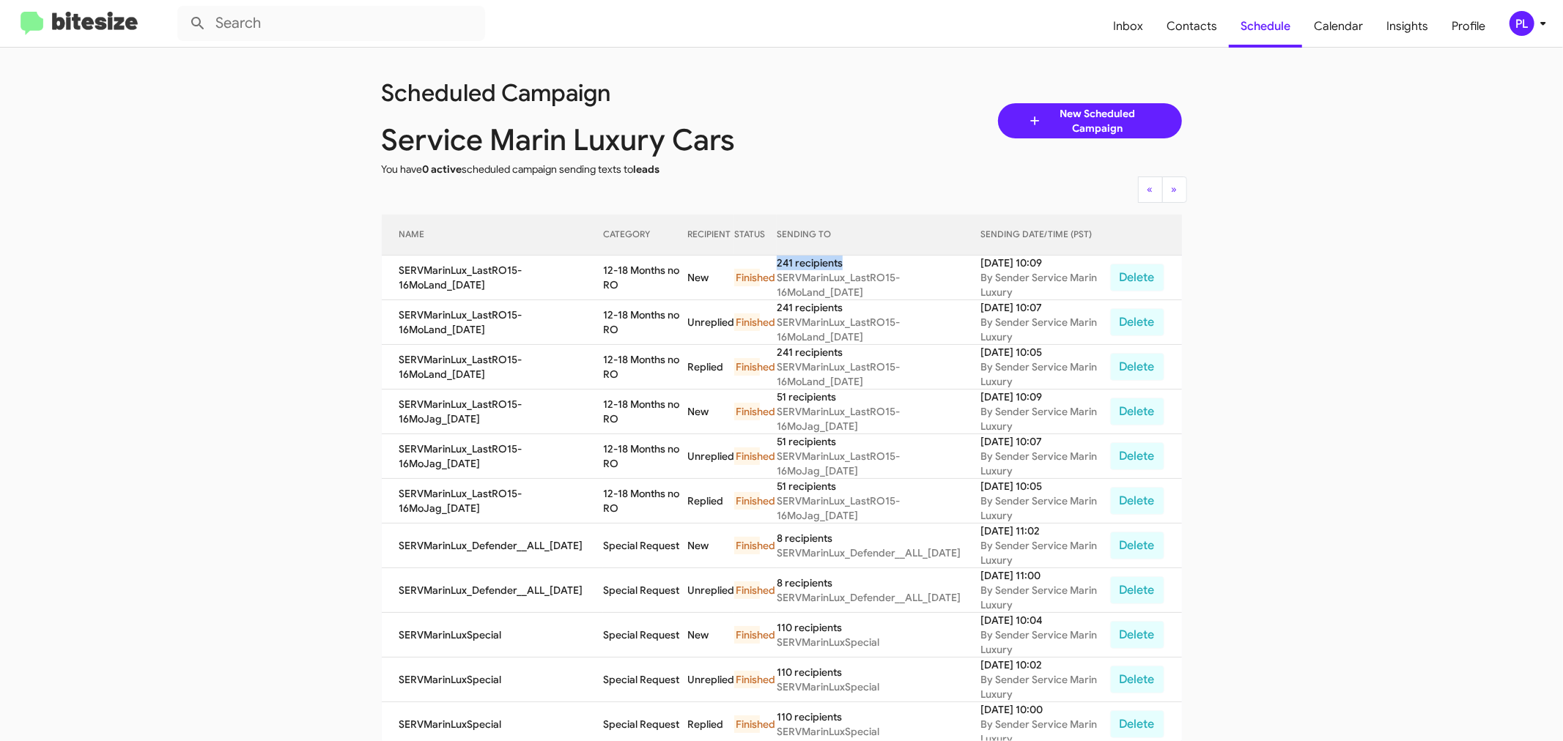
copy tr "51 recipients"
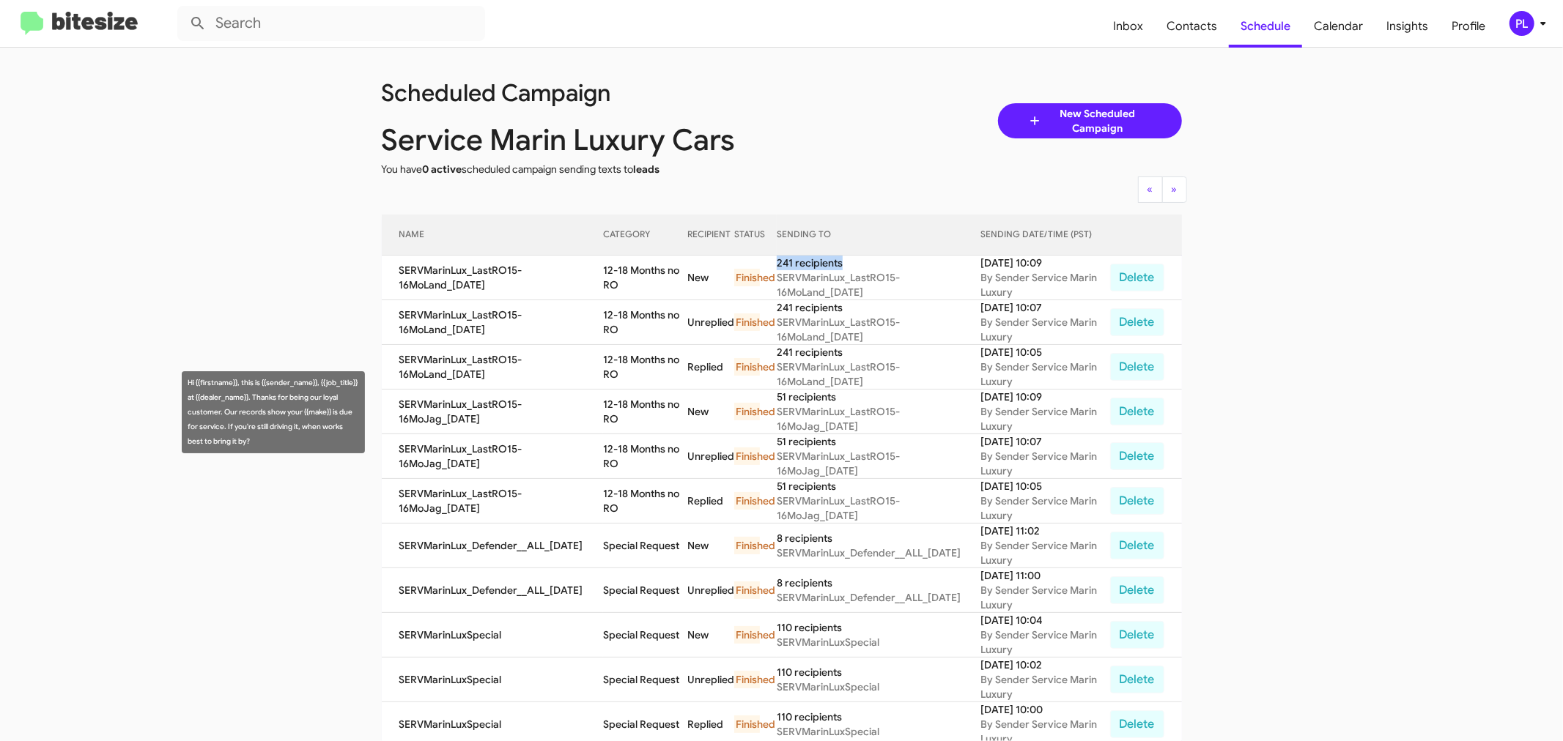
drag, startPoint x: 616, startPoint y: 415, endPoint x: 602, endPoint y: 404, distance: 18.3
click at [603, 404] on td "12-18 Months no RO" at bounding box center [645, 412] width 84 height 45
copy td "12-18 Months no RO"
drag, startPoint x: 832, startPoint y: 393, endPoint x: 768, endPoint y: 391, distance: 64.5
click at [768, 391] on tr "SERVMarinLux_LastRO15-16MoJag_09-23-25 12-18 Months no RO New Finished 51 recip…" at bounding box center [782, 412] width 800 height 45
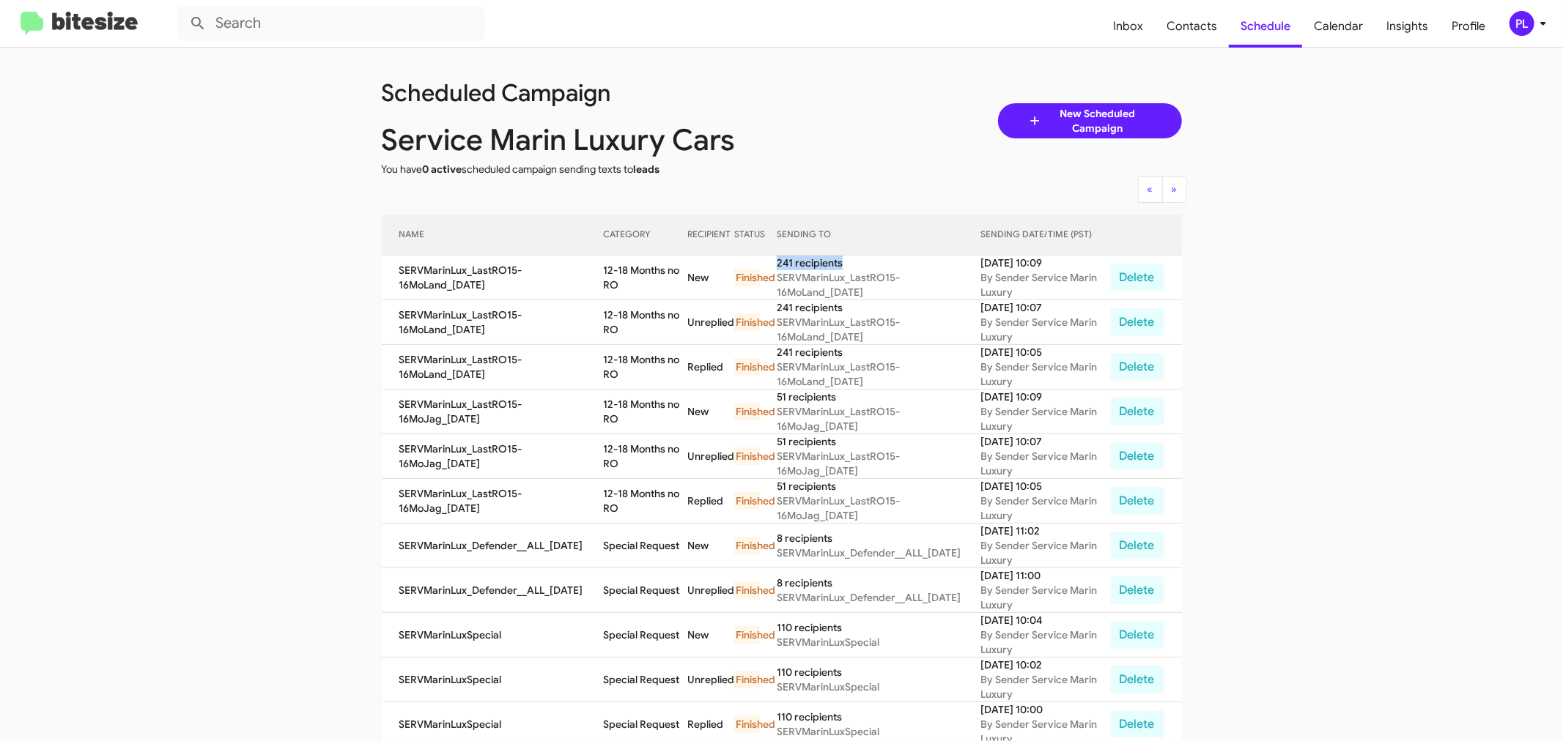
copy tr "51 recipients"
click at [1133, 24] on span "Inbox" at bounding box center [1127, 26] width 53 height 42
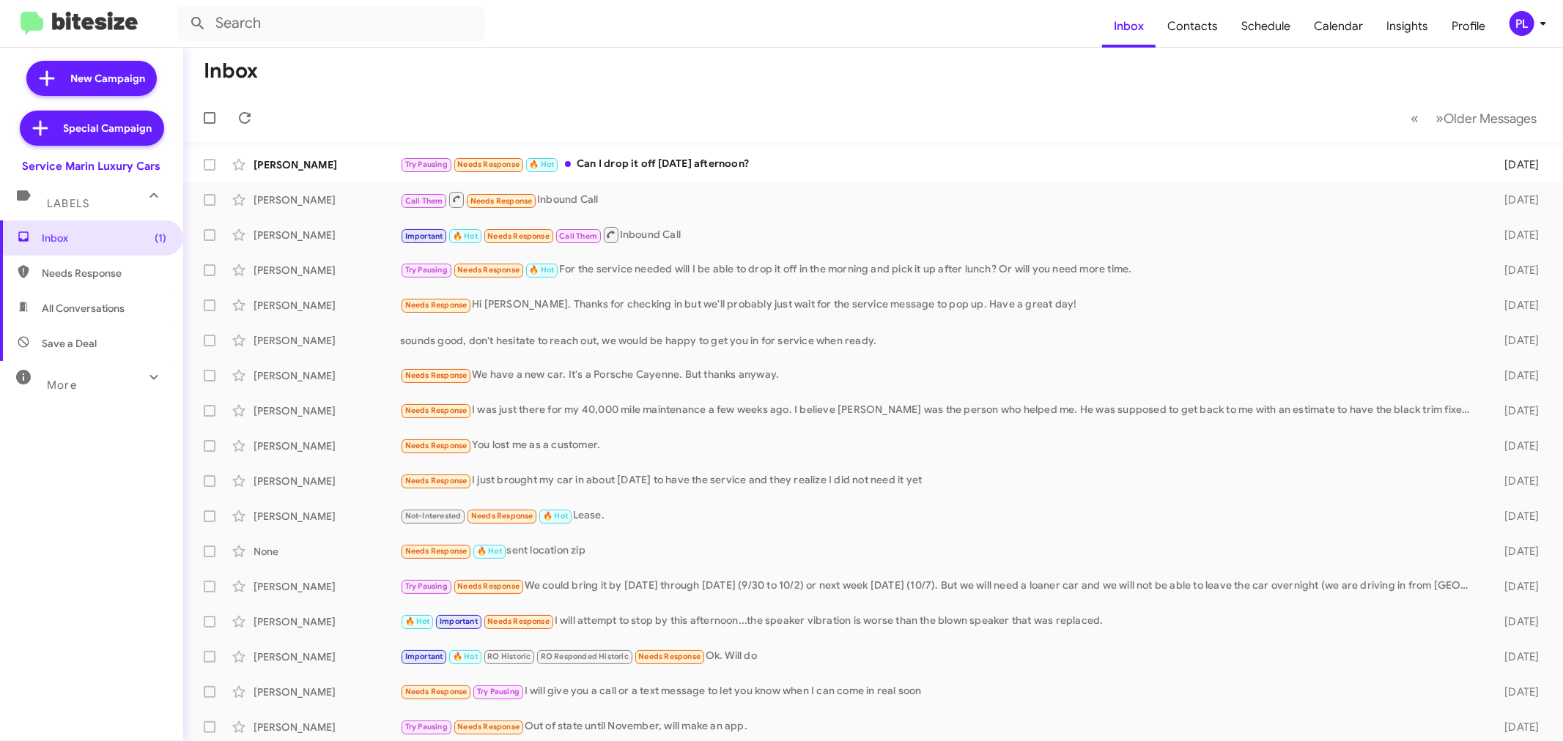
click at [59, 379] on span "More" at bounding box center [62, 385] width 30 height 13
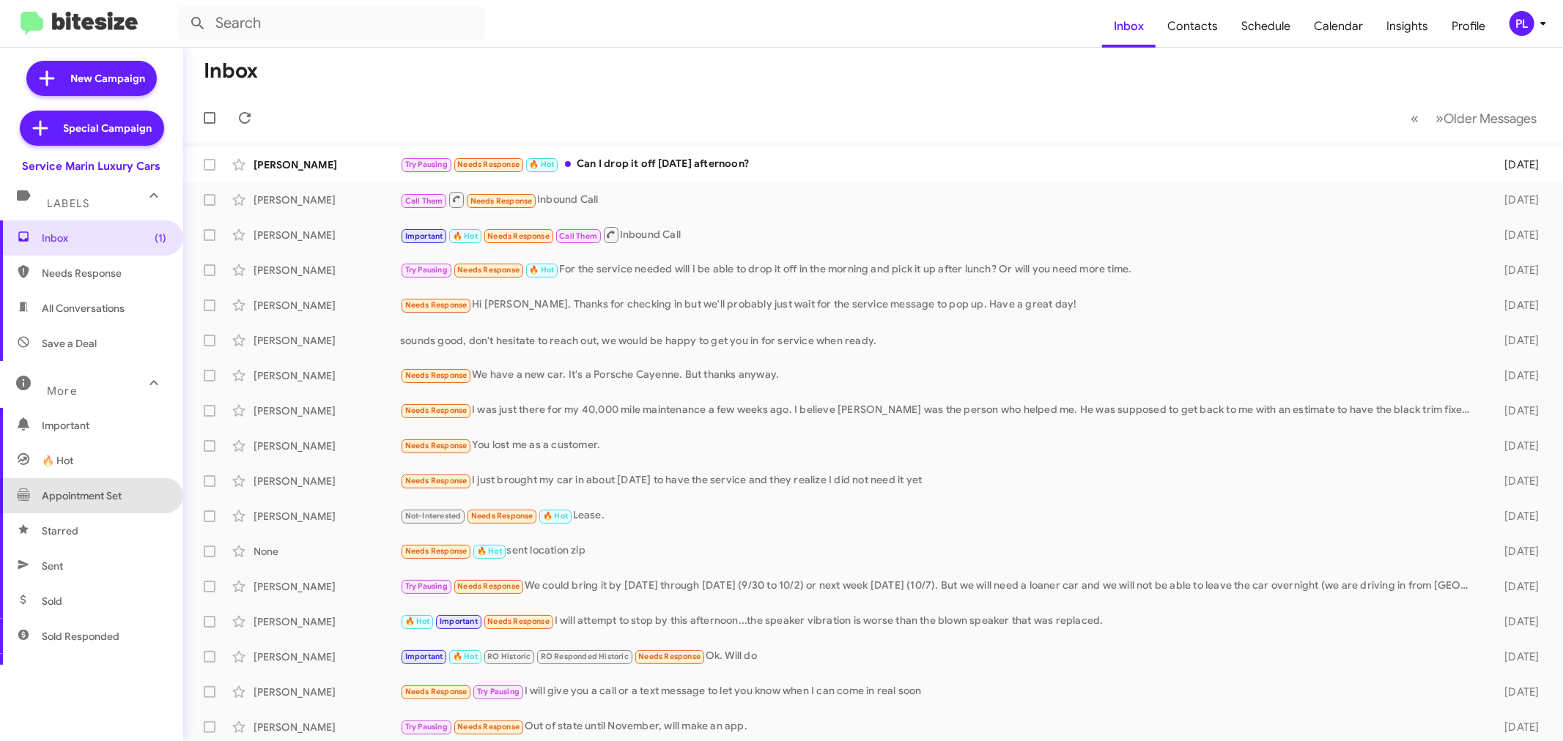
click at [103, 500] on span "Appointment Set" at bounding box center [82, 496] width 80 height 15
type input "in:appointment-set"
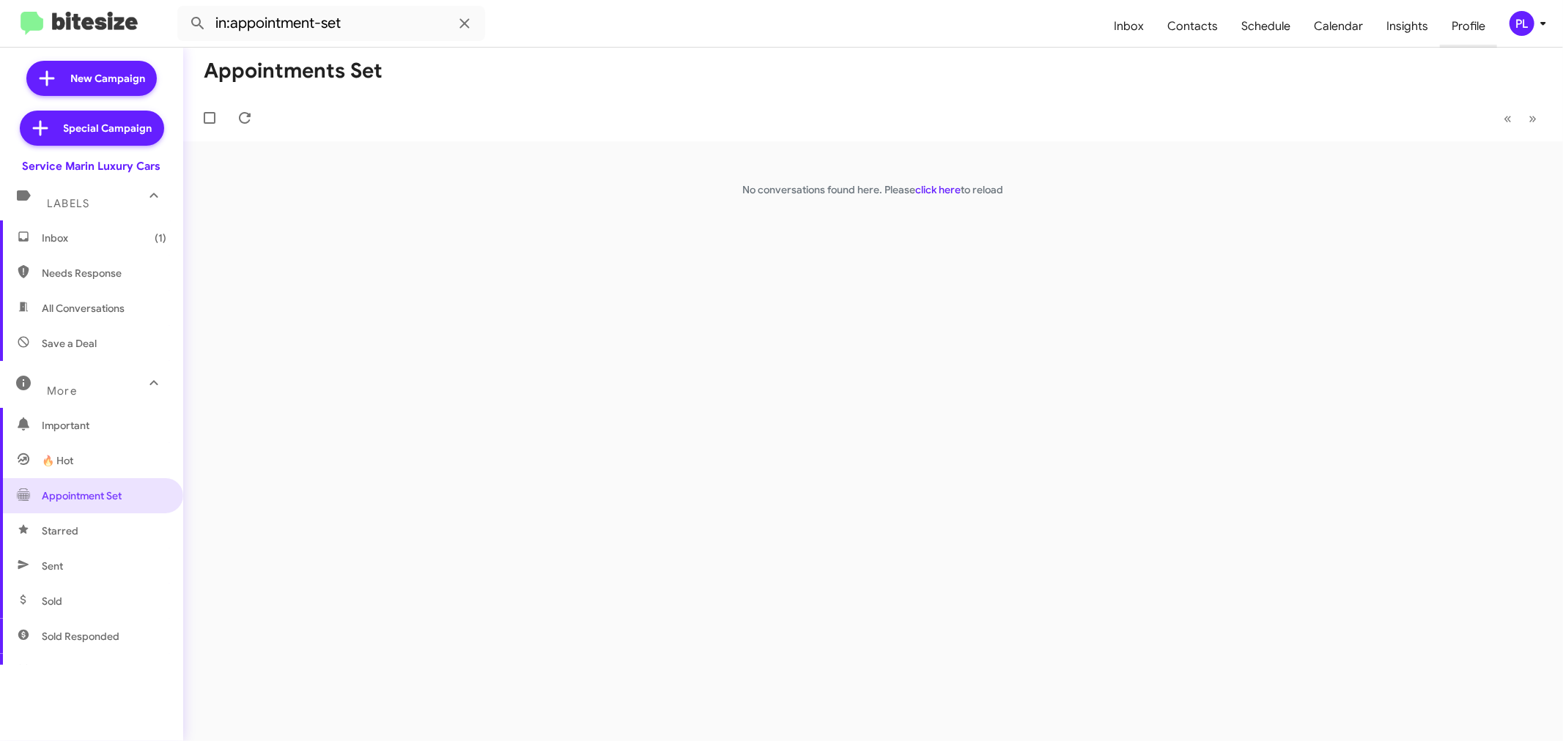
click at [1462, 26] on span "Profile" at bounding box center [1468, 26] width 57 height 42
click at [1417, 25] on span "Insights" at bounding box center [1407, 26] width 65 height 42
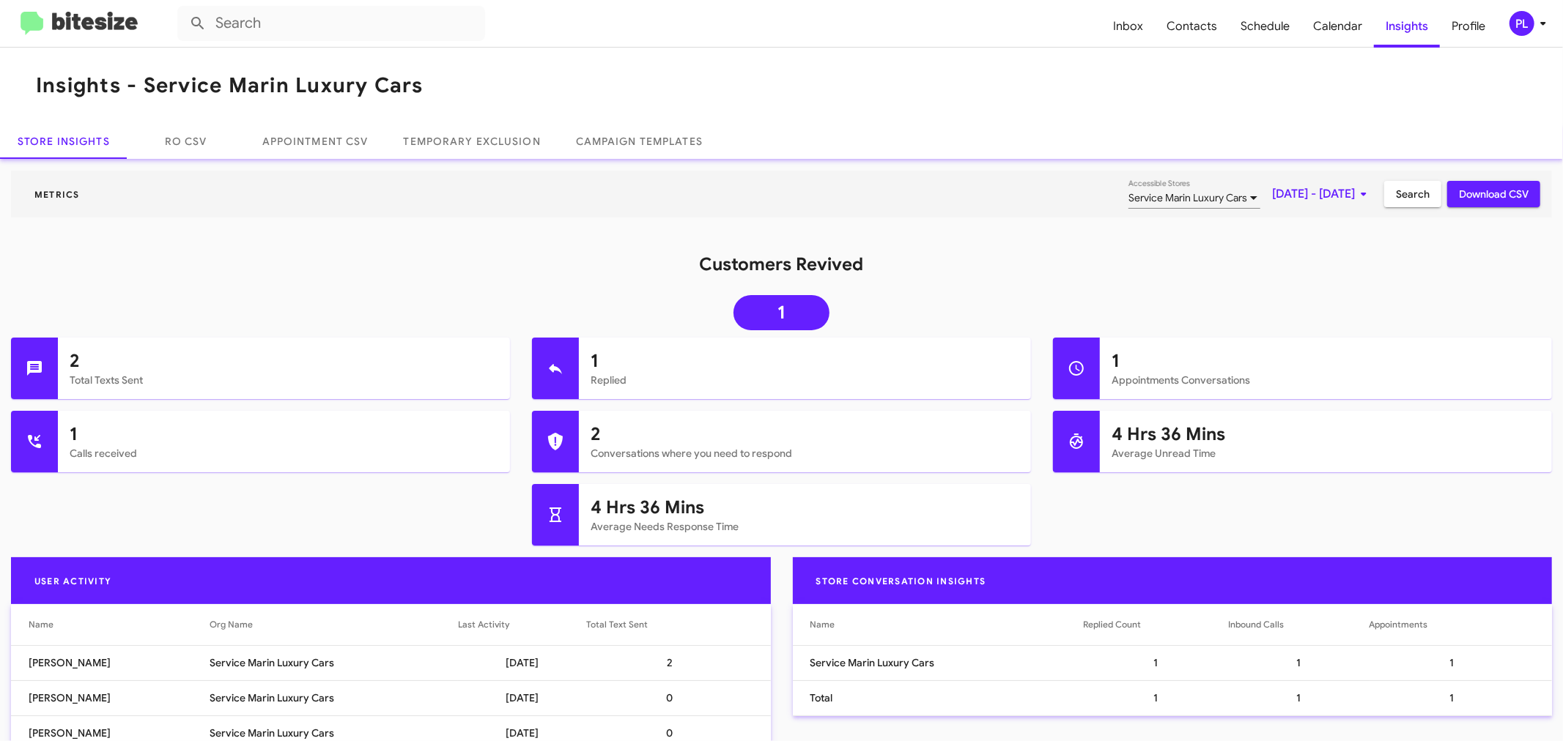
click at [1272, 199] on span "Oct 1, 2025 - Oct 6, 2025" at bounding box center [1322, 194] width 100 height 26
click at [1324, 245] on button "Previous month" at bounding box center [1324, 243] width 29 height 29
click at [1205, 423] on div "22" at bounding box center [1205, 427] width 26 height 26
click at [1337, 422] on td "27" at bounding box center [1351, 427] width 29 height 29
click at [1420, 192] on button "Search" at bounding box center [1412, 194] width 57 height 26
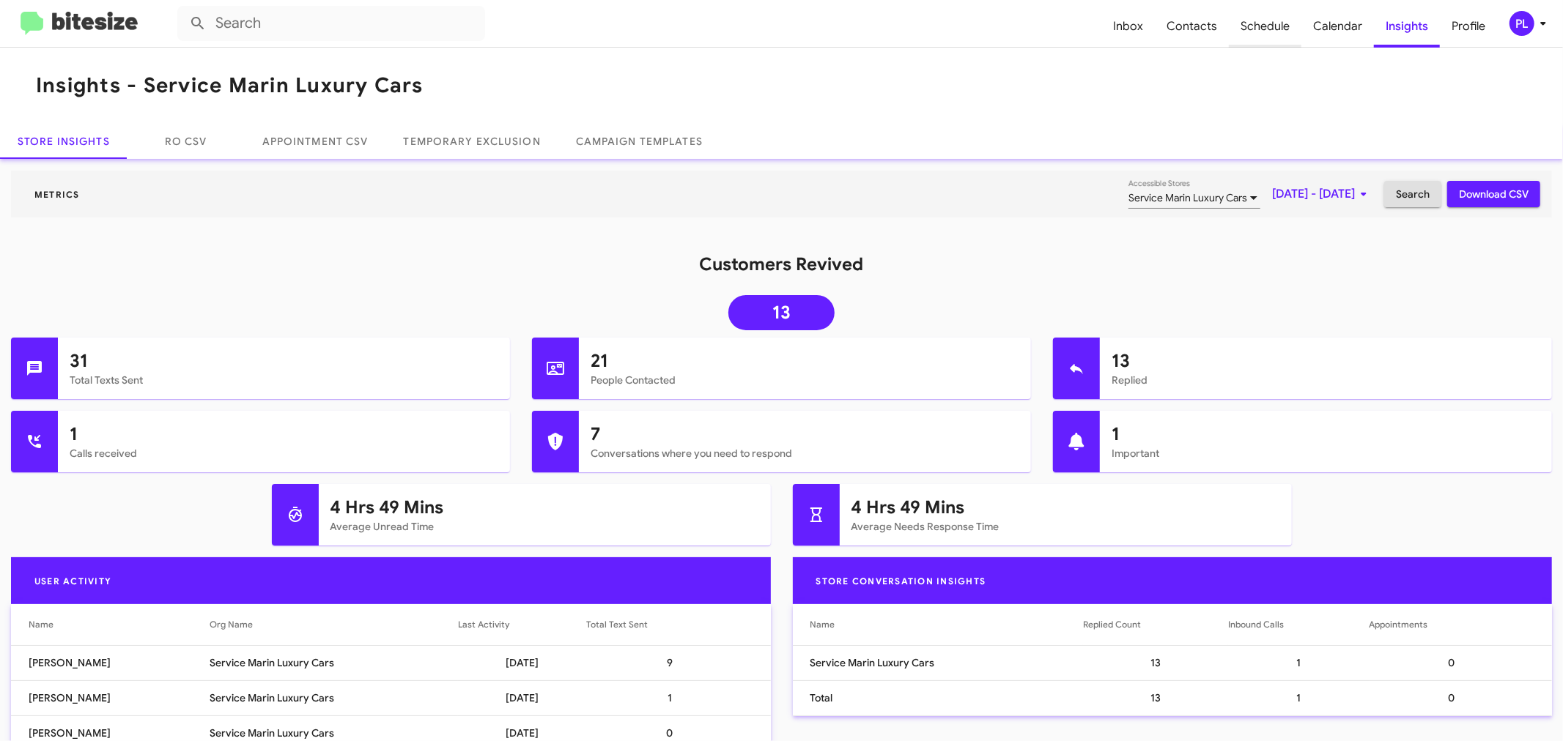
click at [1282, 26] on span "Schedule" at bounding box center [1265, 26] width 73 height 42
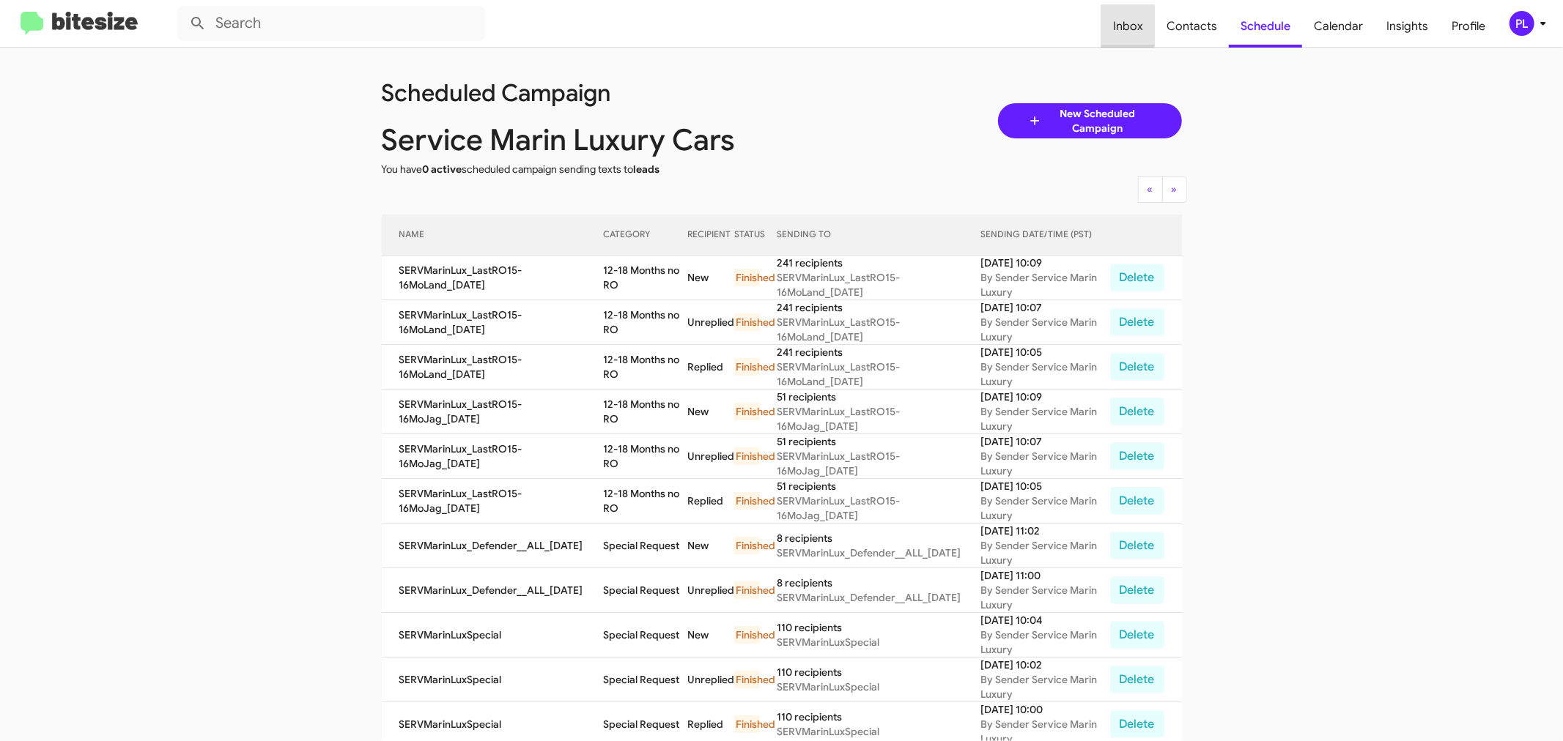
click at [1128, 26] on span "Inbox" at bounding box center [1127, 26] width 53 height 42
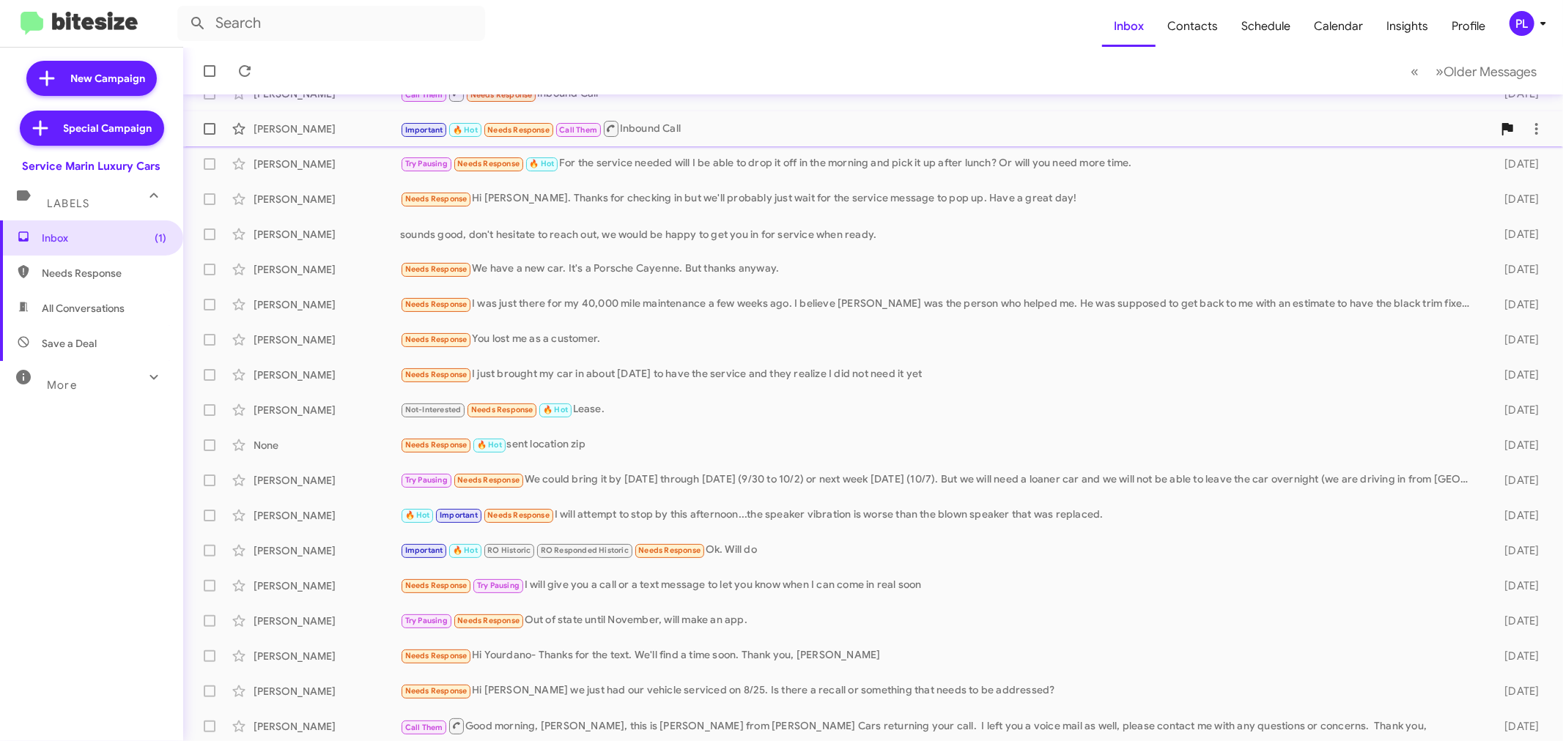
scroll to position [108, 0]
click at [1537, 18] on icon at bounding box center [1543, 24] width 18 height 18
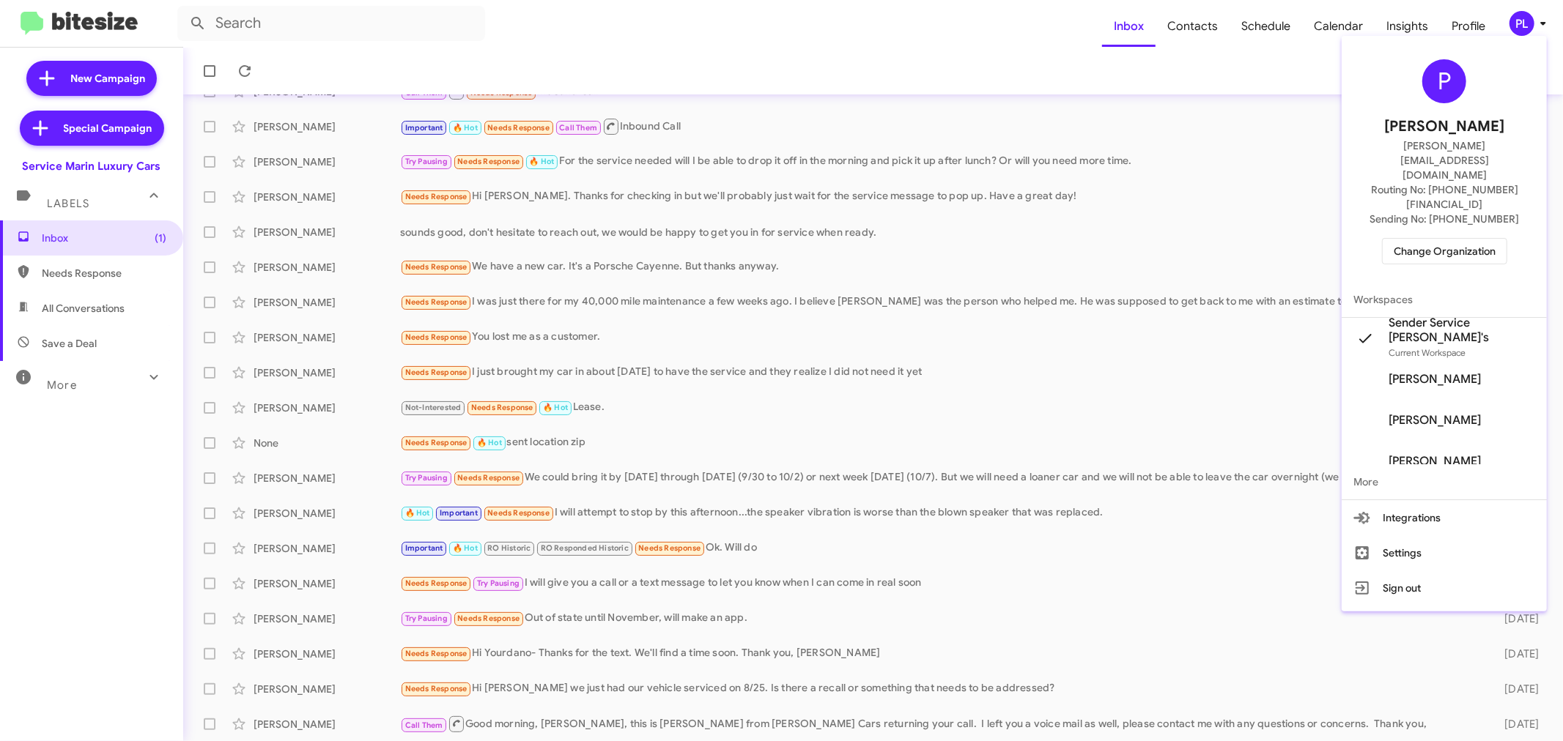
click at [1424, 239] on span "Change Organization" at bounding box center [1445, 251] width 102 height 25
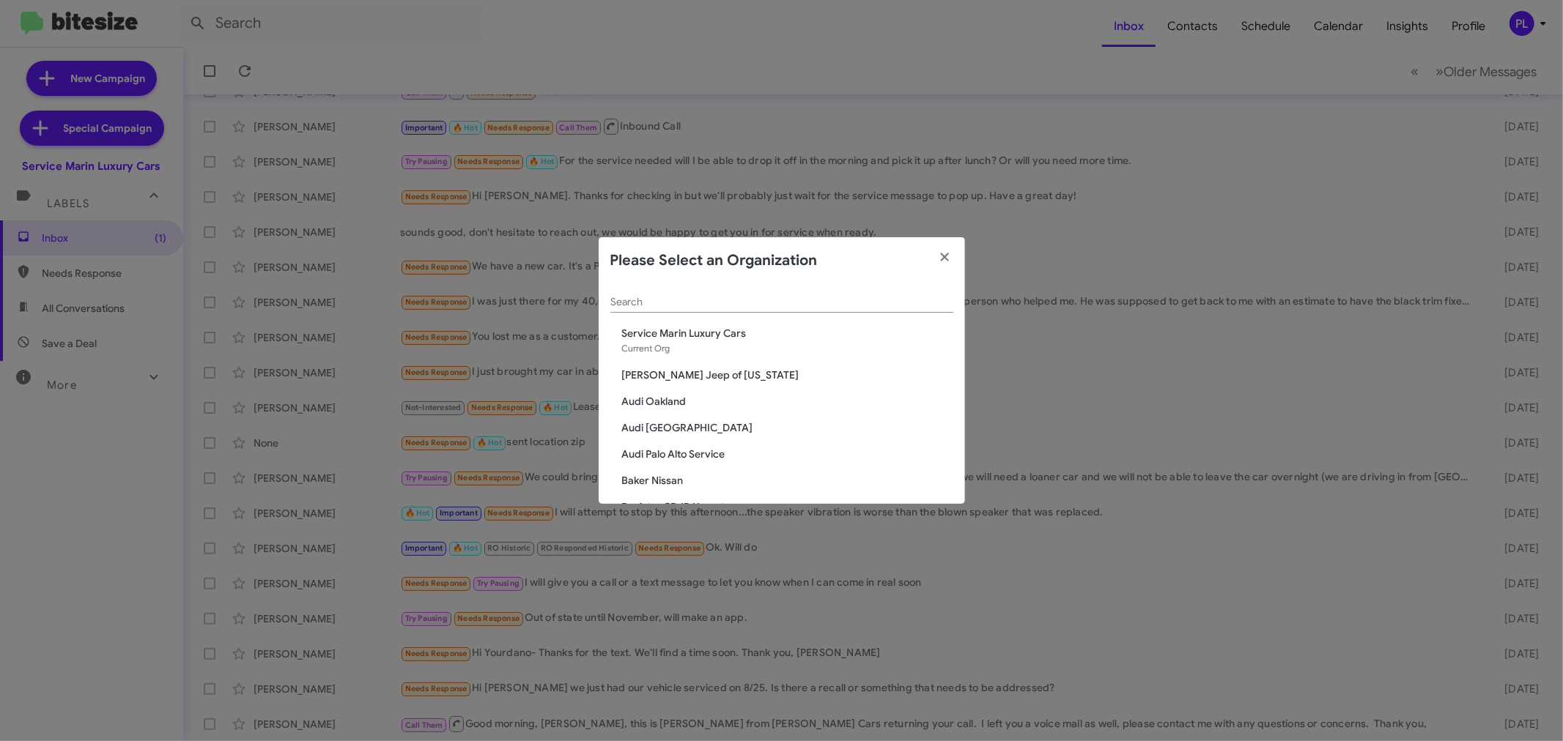
scroll to position [2670, 0]
click at [659, 362] on span "Vin Devers Autohaus" at bounding box center [787, 369] width 331 height 15
